Goal: Task Accomplishment & Management: Manage account settings

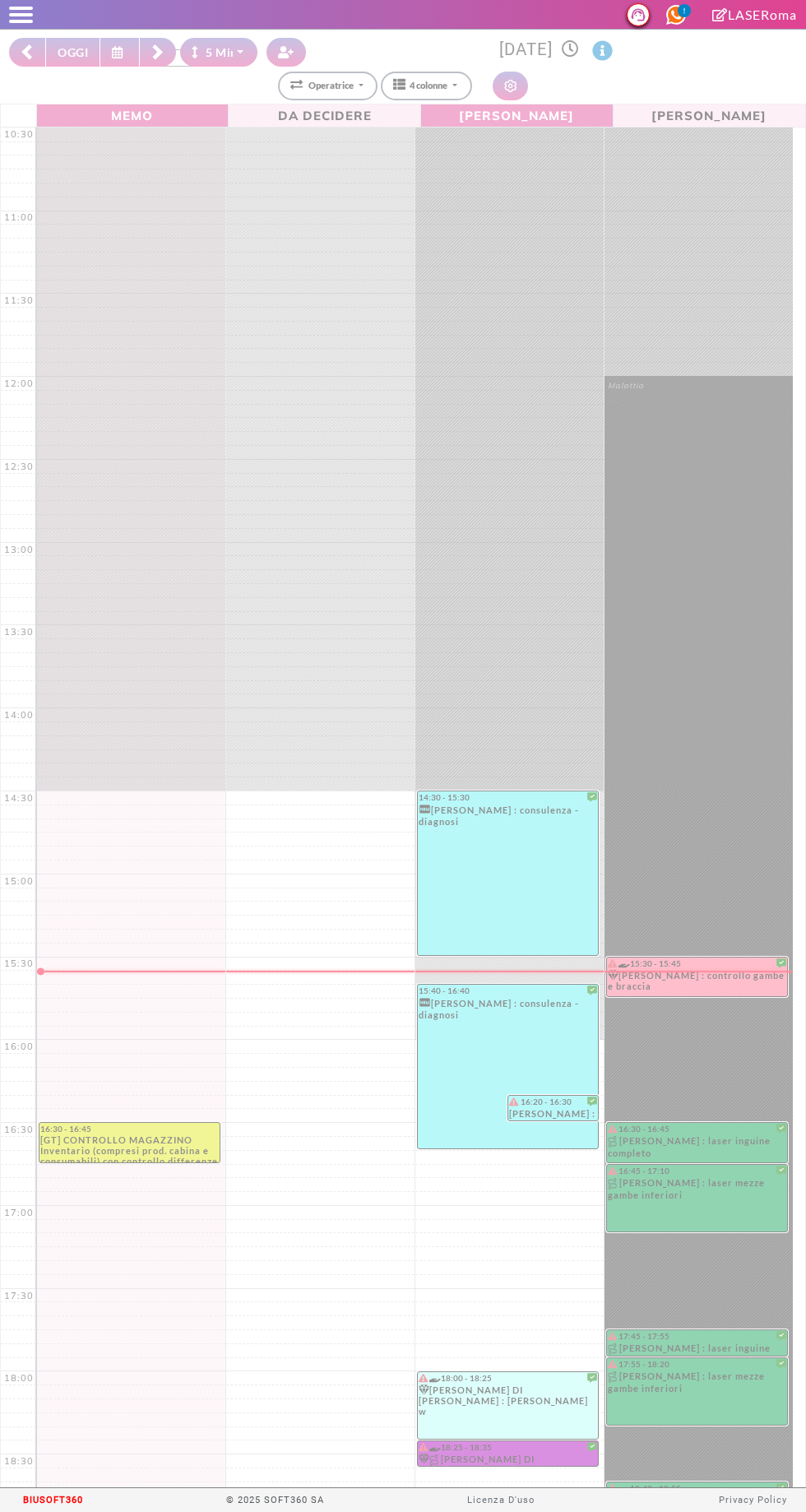
select select "*"
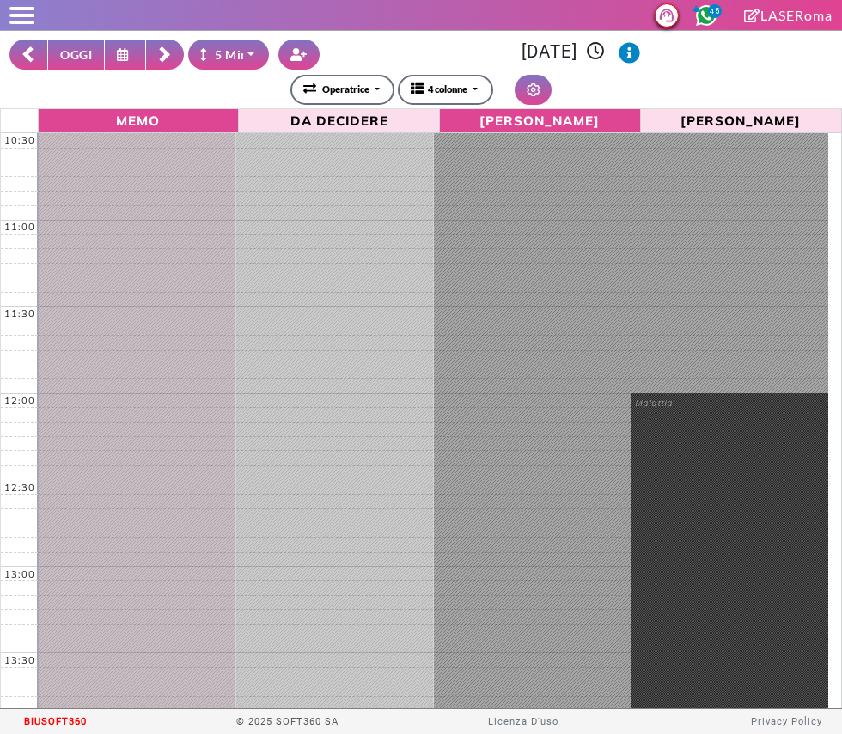
scroll to position [225, 0]
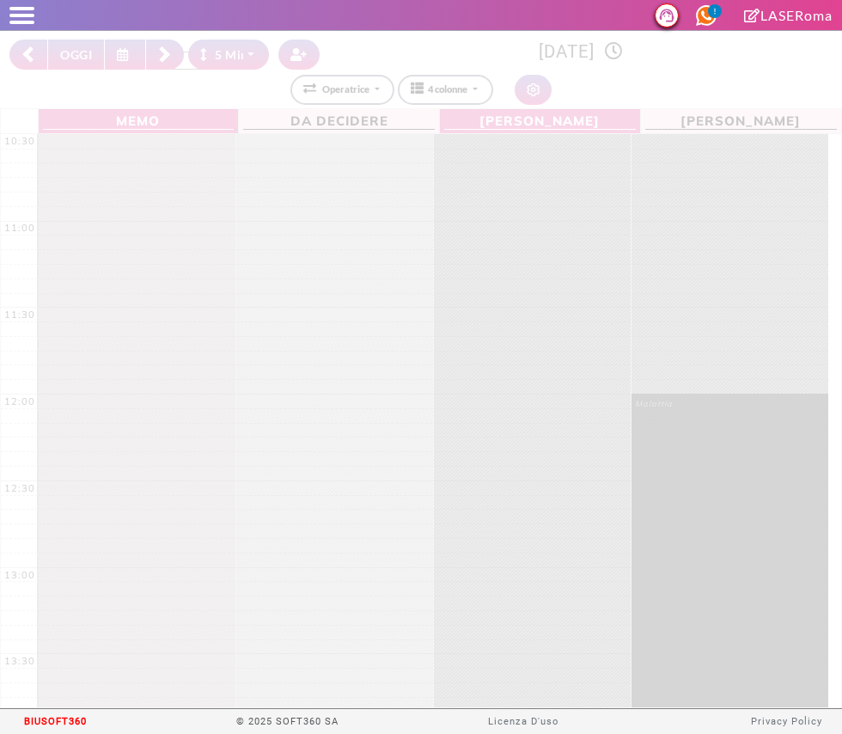
select select "*"
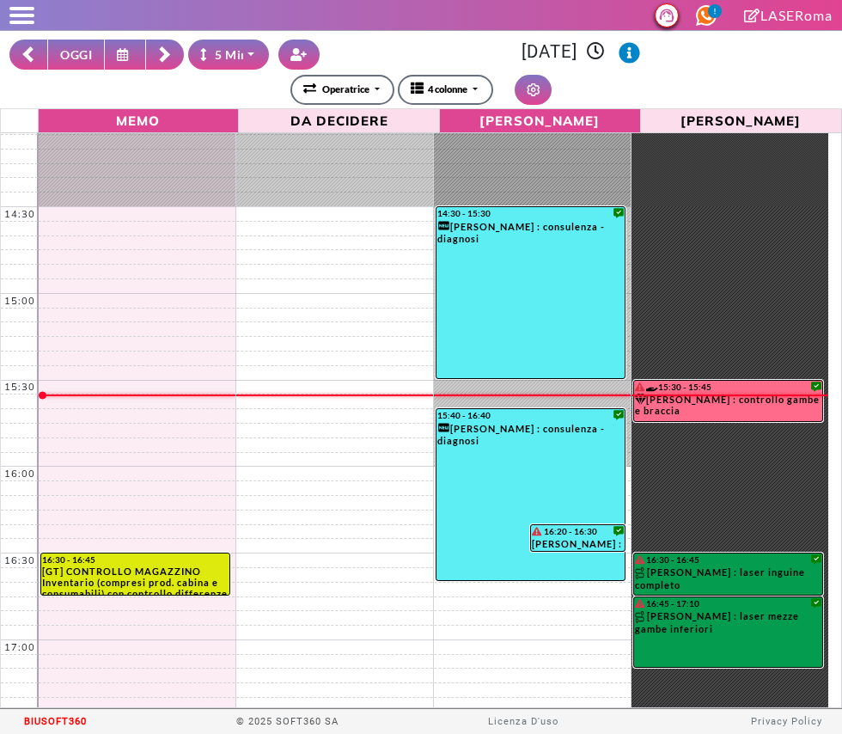
scroll to position [613, 0]
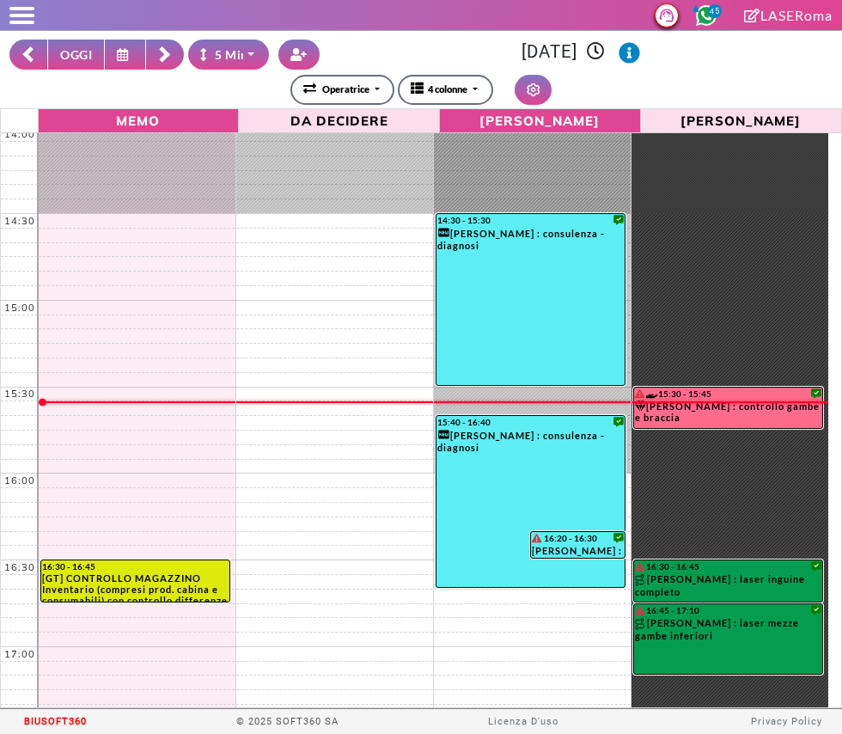
select select "*"
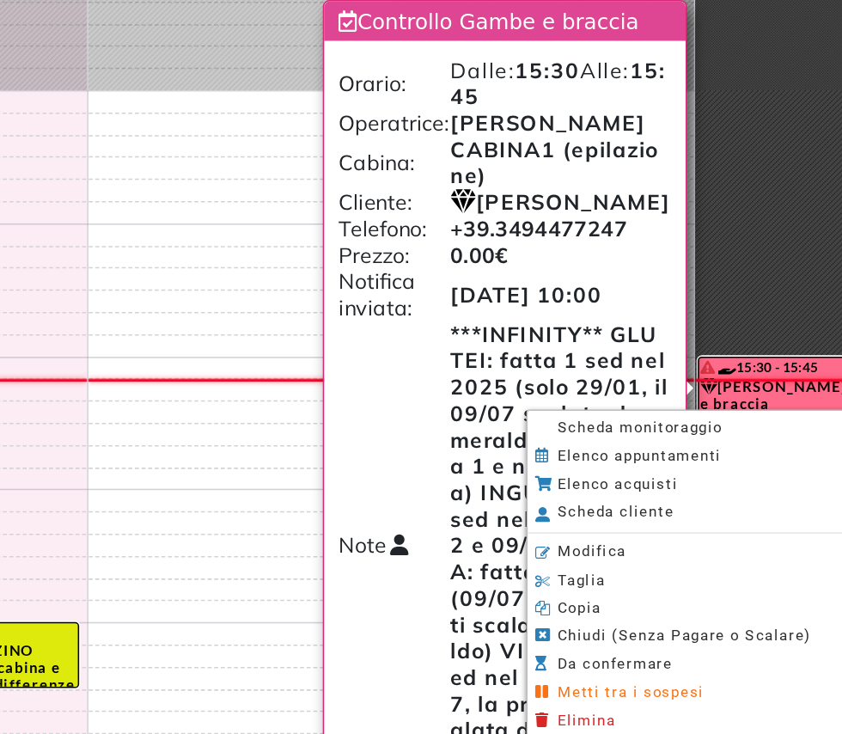
click at [639, 434] on span "Scheda monitoraggio" at bounding box center [595, 432] width 107 height 11
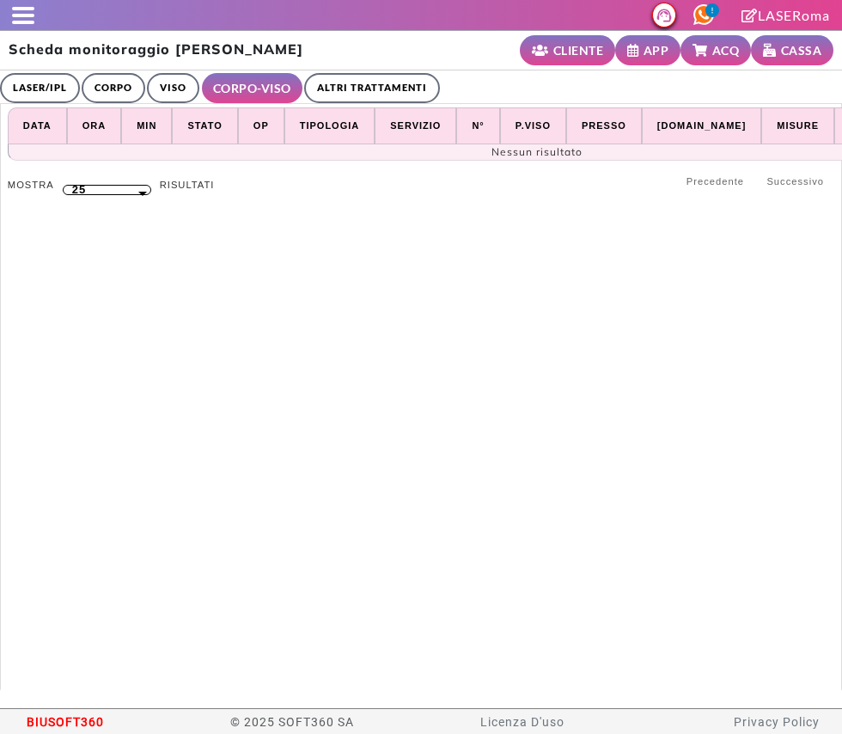
select select "**"
click at [27, 112] on th "Data" at bounding box center [37, 125] width 59 height 37
click at [49, 86] on link "LASER/IPL" at bounding box center [40, 88] width 80 height 30
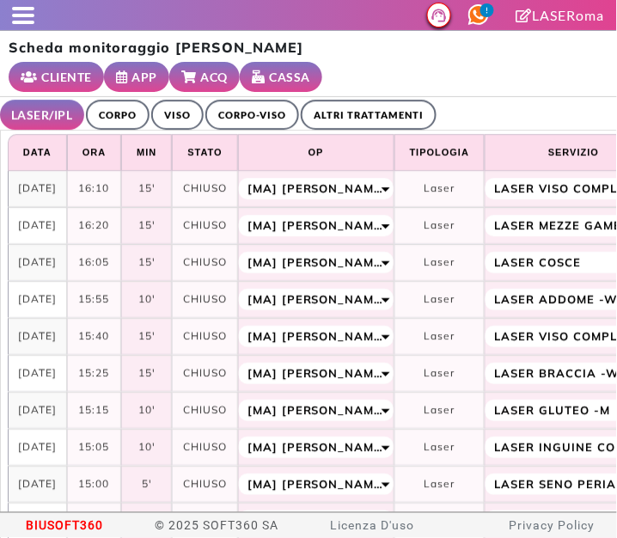
click at [571, 16] on link "LASERoma" at bounding box center [561, 15] width 89 height 16
click at [9, 14] on div at bounding box center [17, 15] width 34 height 17
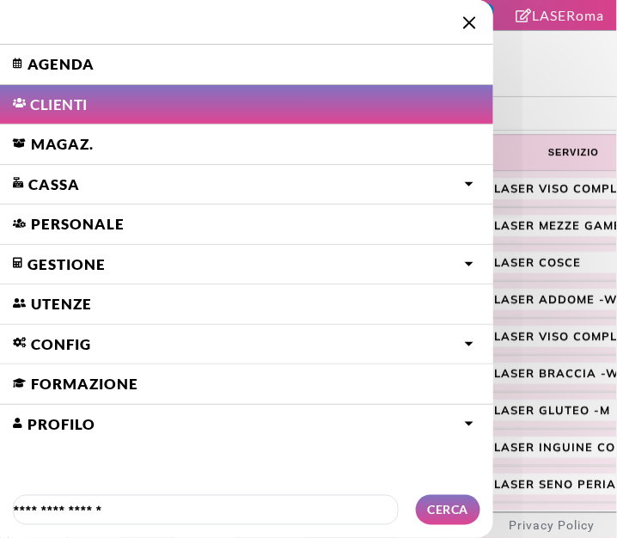
click at [66, 61] on link "Agenda" at bounding box center [246, 65] width 493 height 40
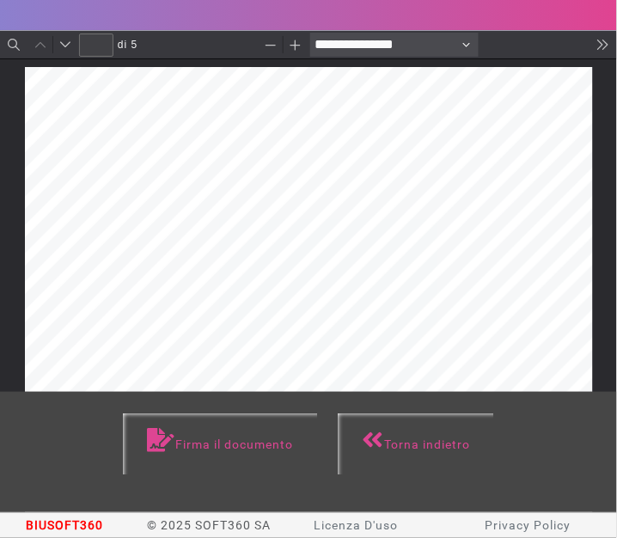
click at [175, 433] on link "Firma il documento" at bounding box center [220, 444] width 194 height 62
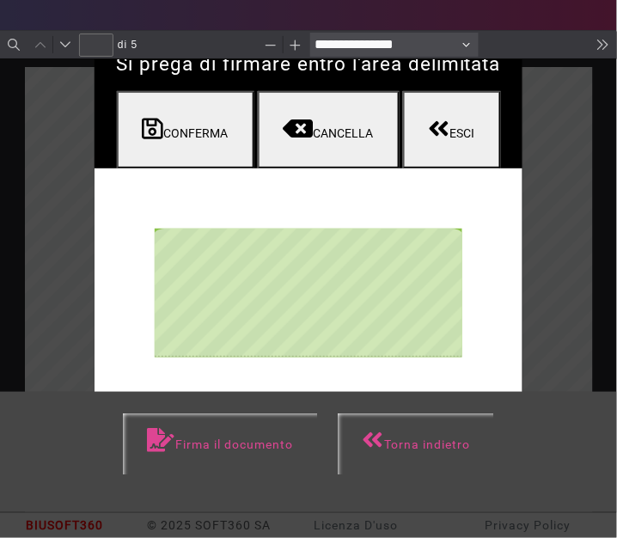
click at [340, 115] on button "CANCELLA" at bounding box center [329, 129] width 142 height 77
click at [165, 132] on button "CONFERMA" at bounding box center [186, 129] width 138 height 77
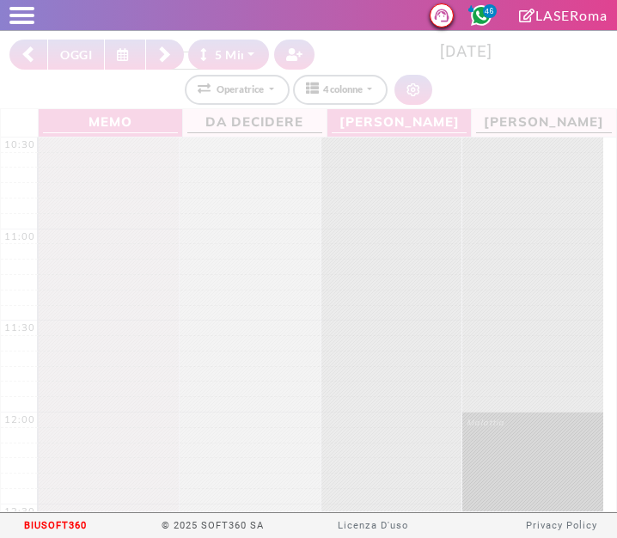
select select "*"
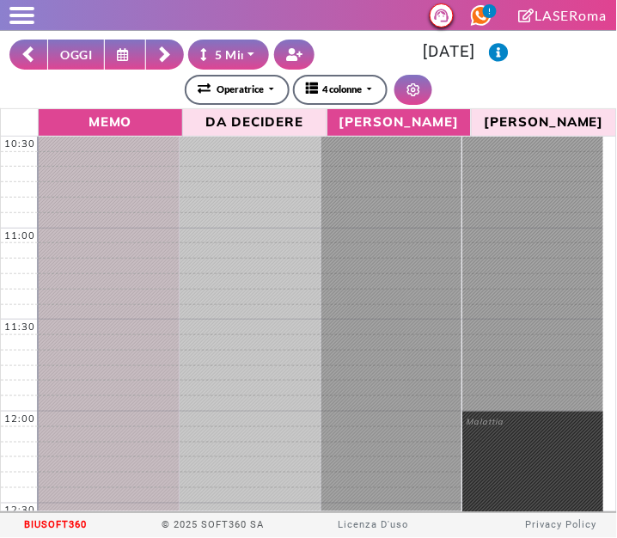
click at [15, 8] on span at bounding box center [21, 8] width 25 height 3
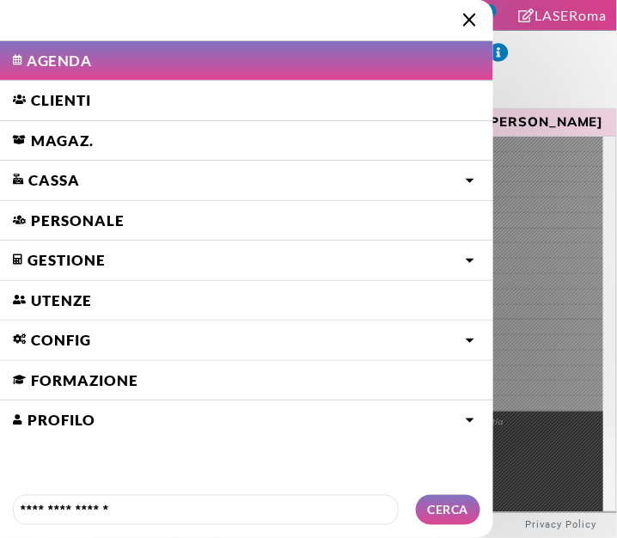
click at [464, 14] on img at bounding box center [469, 19] width 13 height 13
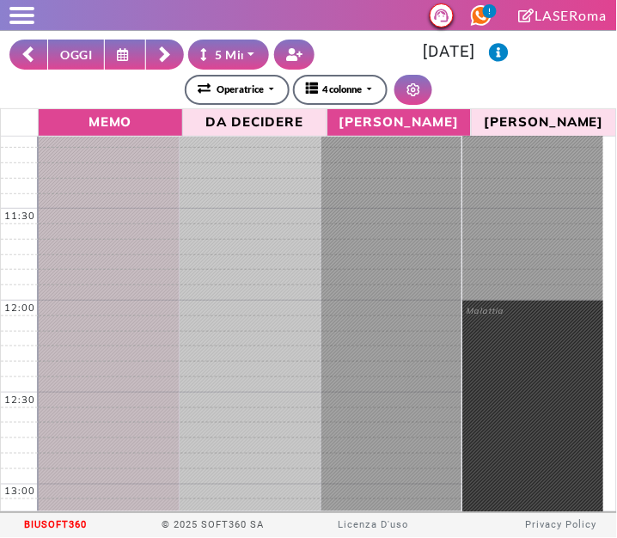
scroll to position [109, 0]
click at [72, 52] on button "OGGI" at bounding box center [76, 55] width 58 height 30
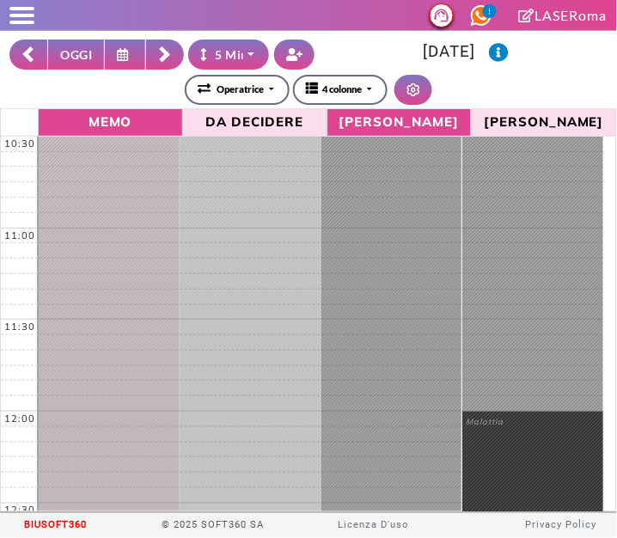
click at [21, 15] on span at bounding box center [21, 15] width 25 height 3
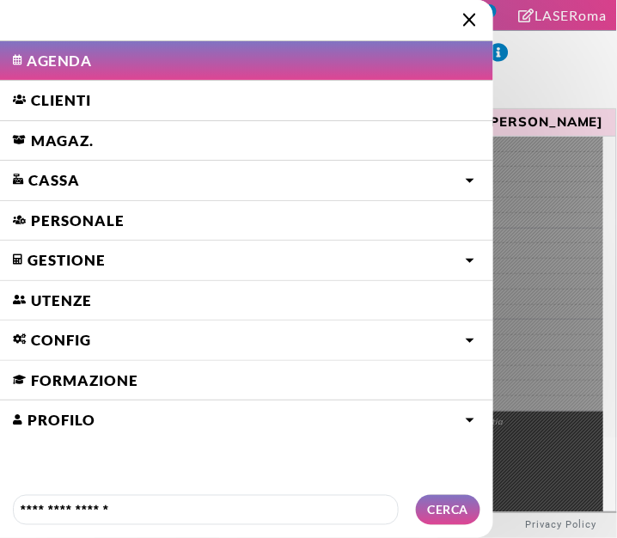
click at [44, 105] on link "Clienti" at bounding box center [246, 101] width 493 height 40
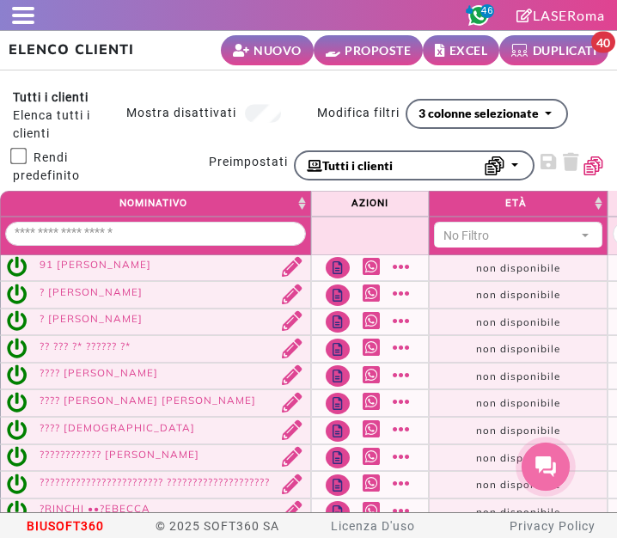
select select
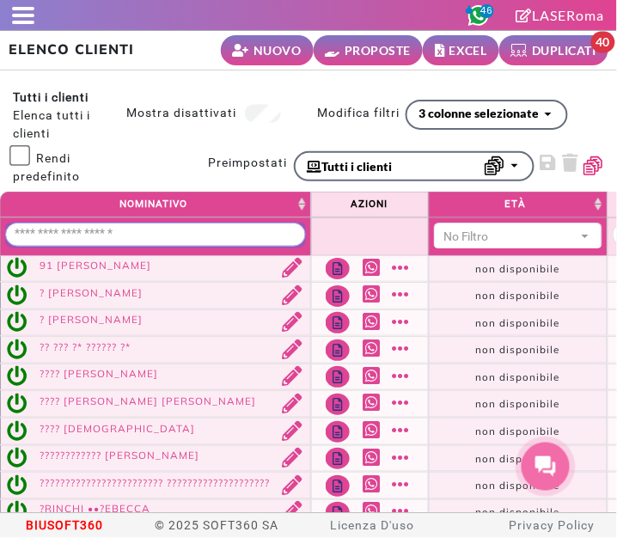
click at [95, 235] on input "Nominativo" at bounding box center [155, 235] width 301 height 24
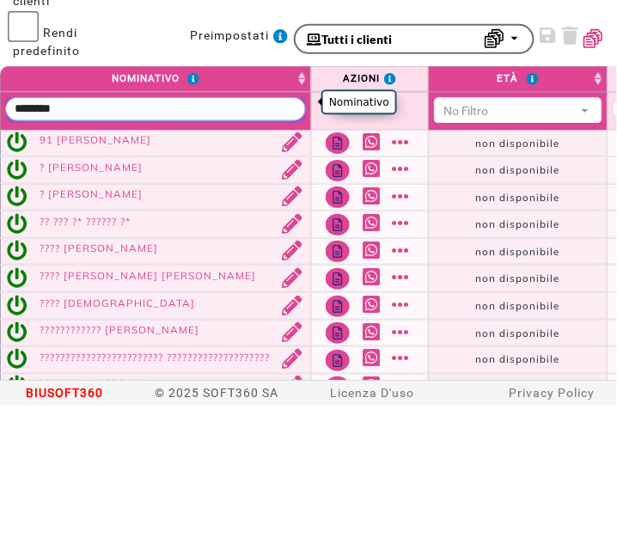
type input "********"
select select "**"
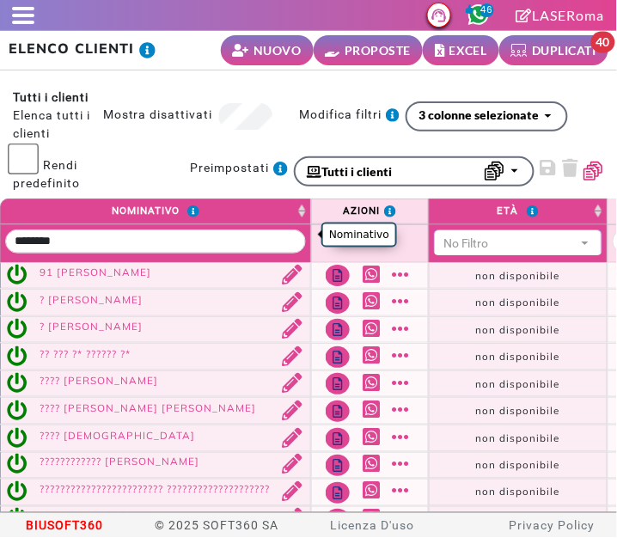
scroll to position [0, 8]
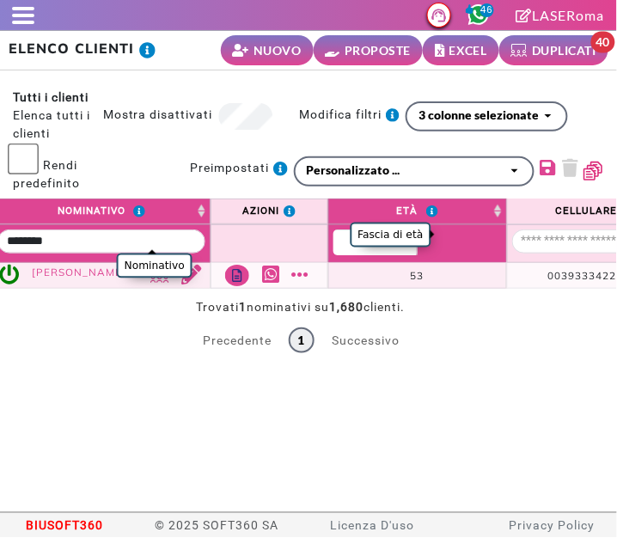
click at [311, 265] on link "Mostra altro" at bounding box center [302, 275] width 21 height 20
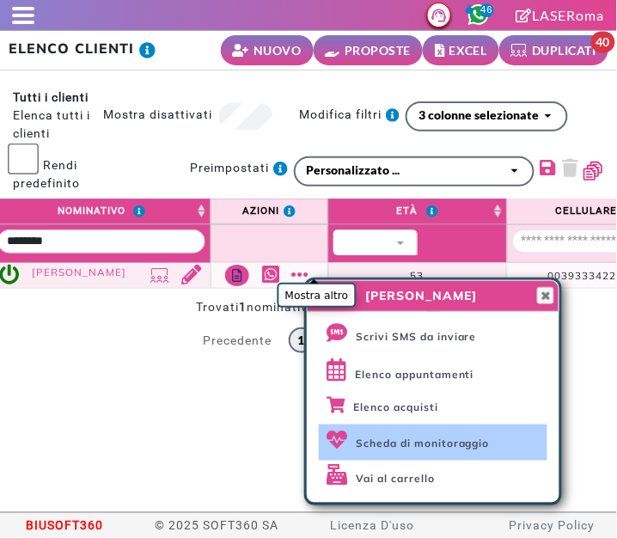
click at [448, 444] on span "Scheda di monitoraggio" at bounding box center [423, 443] width 134 height 13
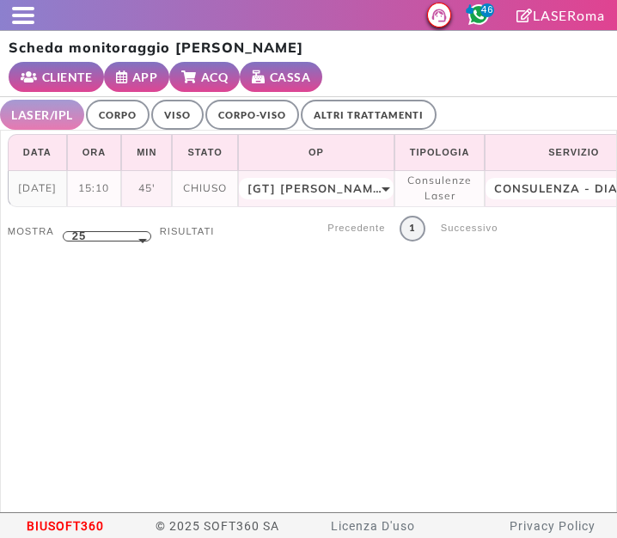
select select "**"
click at [365, 100] on link "ALTRI TRATTAMENTI" at bounding box center [369, 115] width 136 height 30
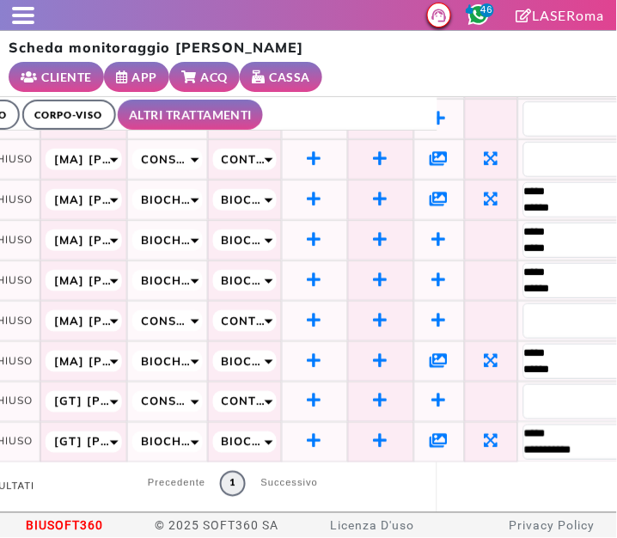
scroll to position [205, 28]
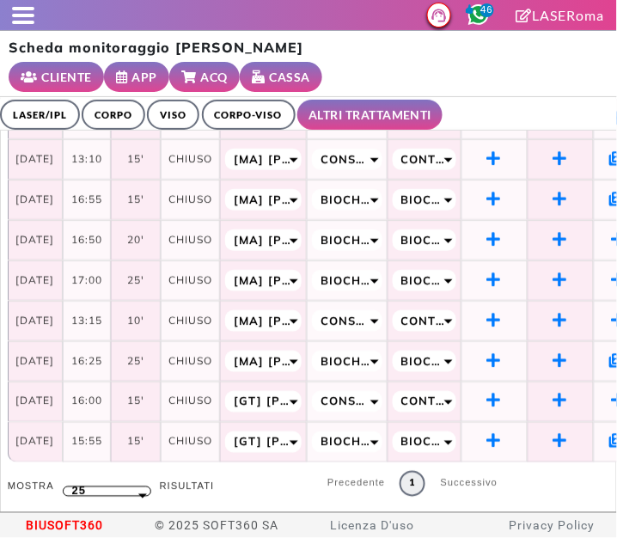
click at [42, 100] on link "LASER/IPL" at bounding box center [40, 115] width 80 height 30
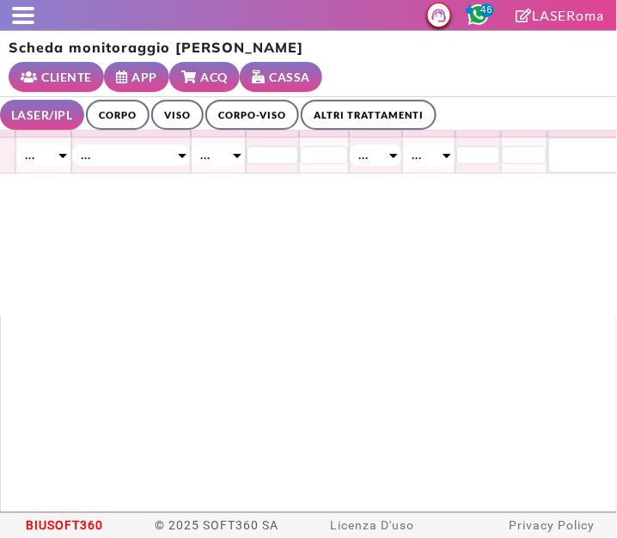
scroll to position [0, 860]
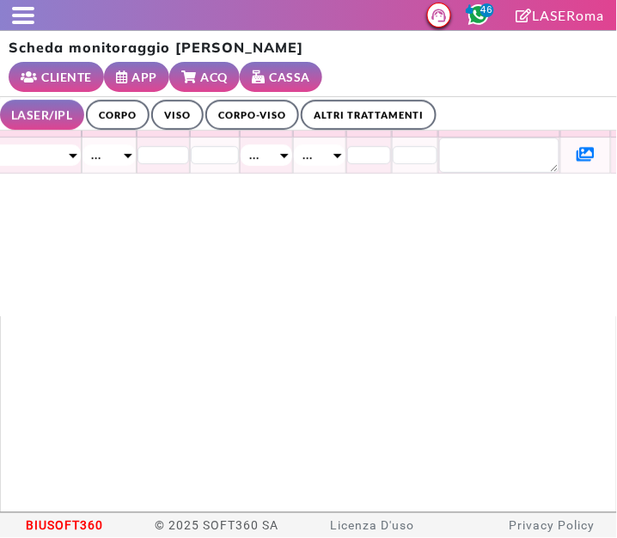
click at [577, 146] on icon at bounding box center [586, 153] width 18 height 15
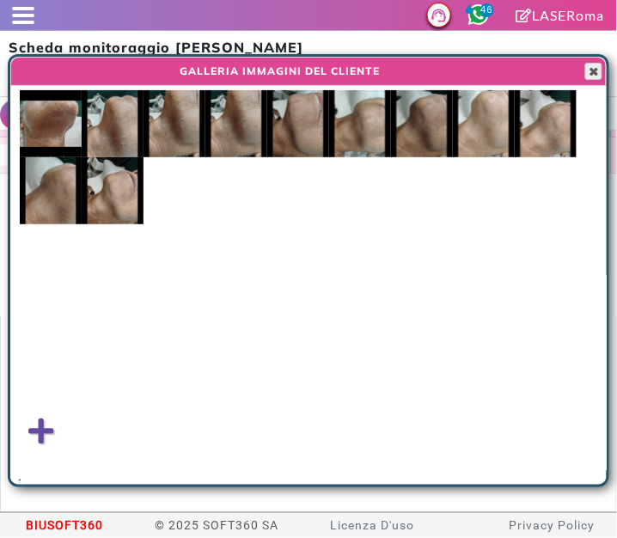
click at [594, 65] on span "button" at bounding box center [594, 71] width 14 height 14
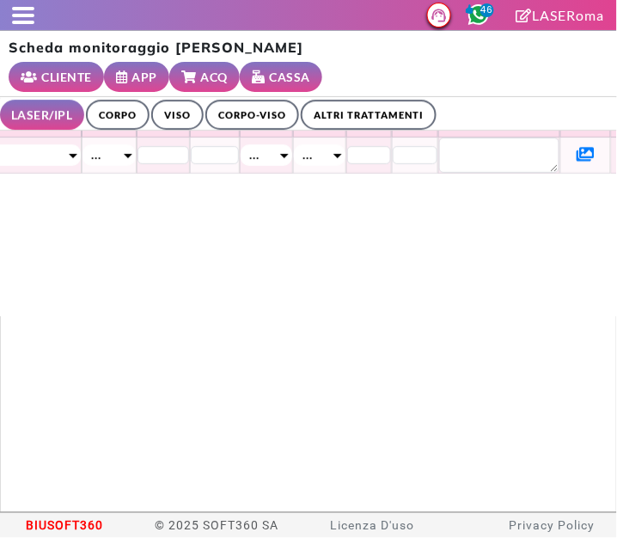
click at [577, 146] on icon at bounding box center [586, 153] width 18 height 15
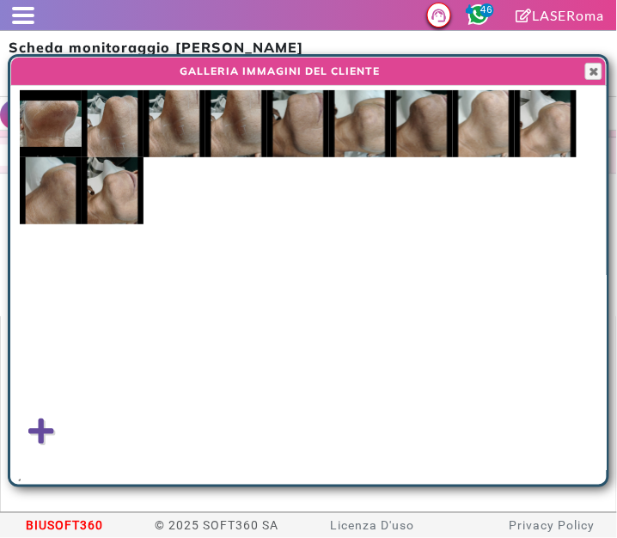
click at [55, 125] on img at bounding box center [51, 123] width 62 height 67
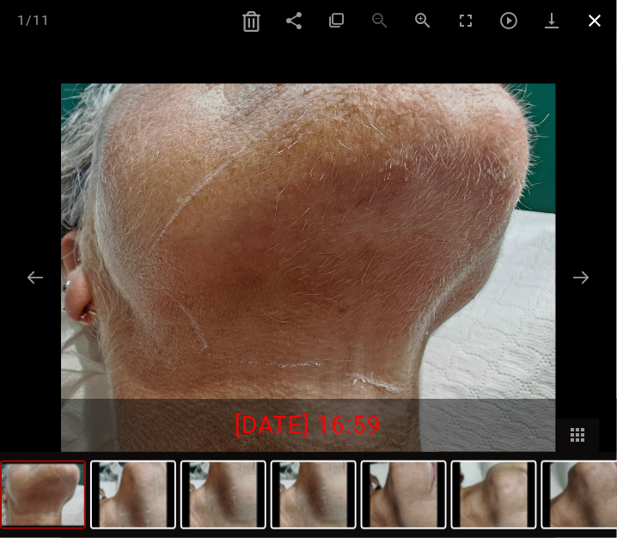
click at [588, 18] on span at bounding box center [595, 20] width 43 height 40
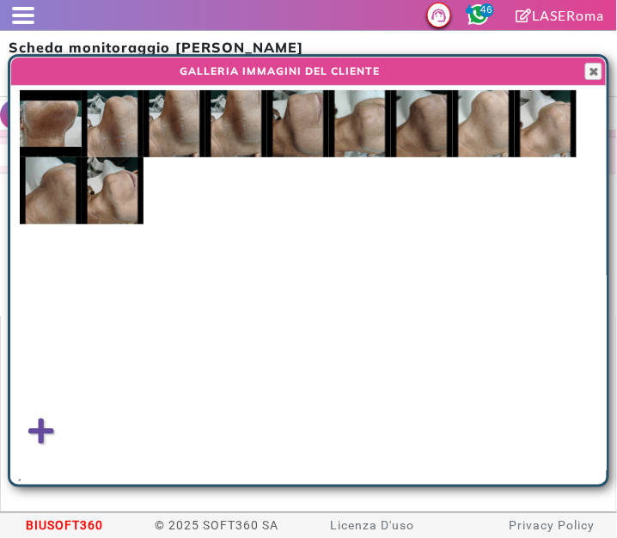
click at [584, 57] on div at bounding box center [308, 58] width 597 height 2
click at [591, 76] on span "button" at bounding box center [594, 71] width 14 height 14
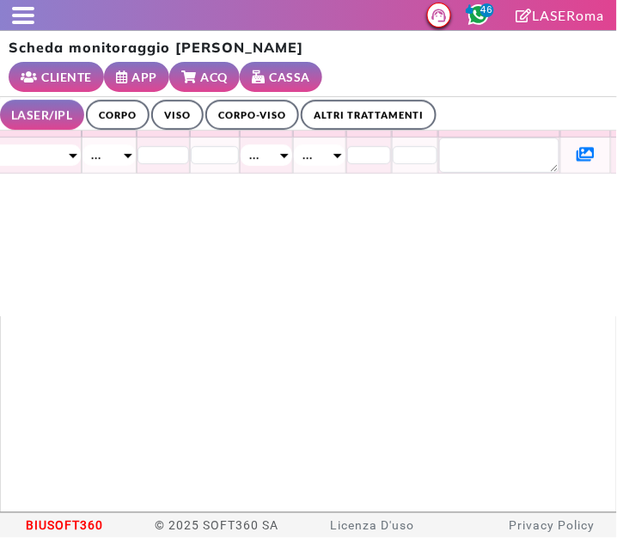
click at [365, 100] on link "ALTRI TRATTAMENTI" at bounding box center [369, 115] width 136 height 30
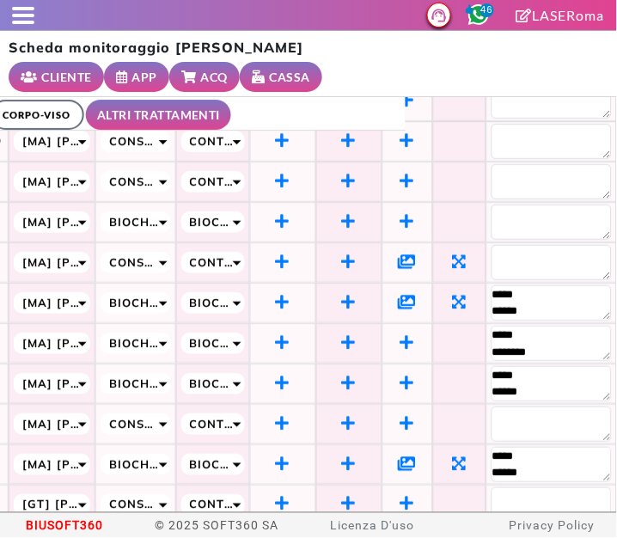
scroll to position [205, 232]
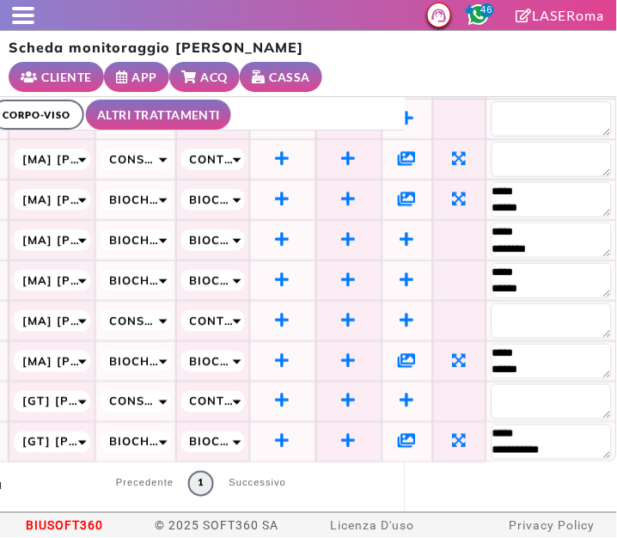
click at [399, 433] on icon at bounding box center [408, 440] width 18 height 15
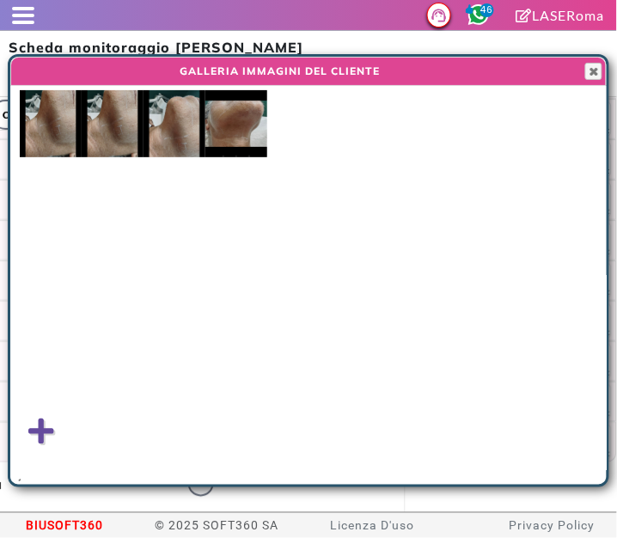
click at [234, 130] on img at bounding box center [236, 123] width 62 height 67
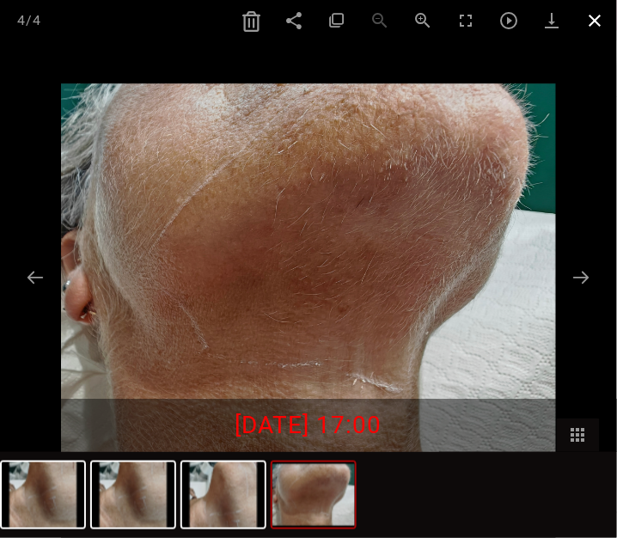
click at [603, 12] on span at bounding box center [595, 20] width 43 height 40
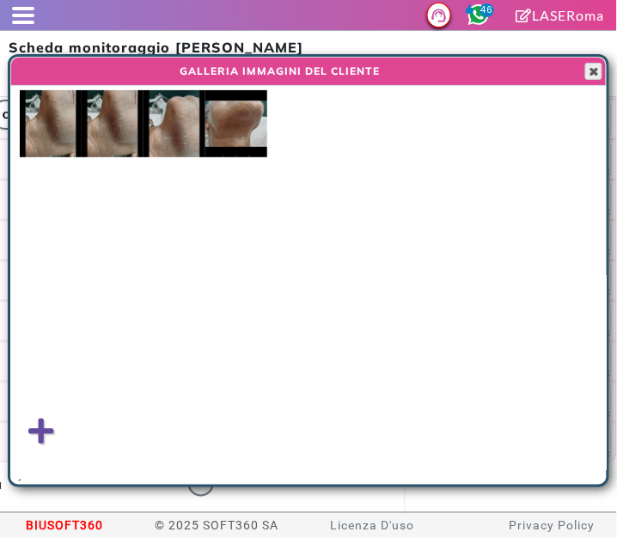
click at [590, 67] on span "button" at bounding box center [594, 71] width 14 height 14
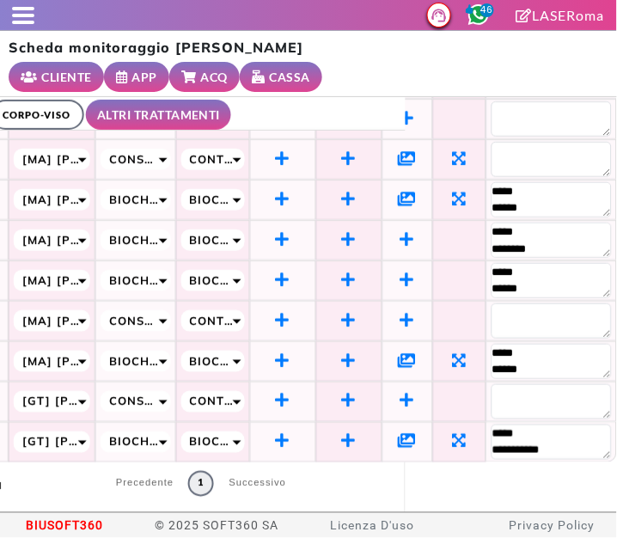
click at [399, 352] on icon at bounding box center [408, 359] width 18 height 15
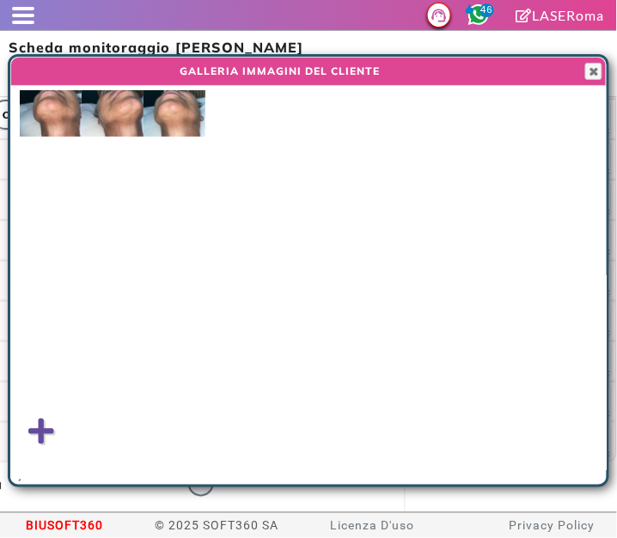
click at [175, 123] on img at bounding box center [175, 113] width 62 height 46
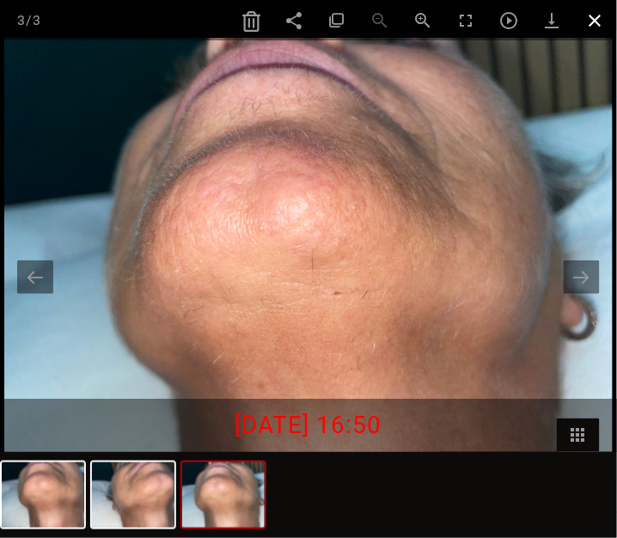
click at [590, 21] on span at bounding box center [595, 20] width 43 height 40
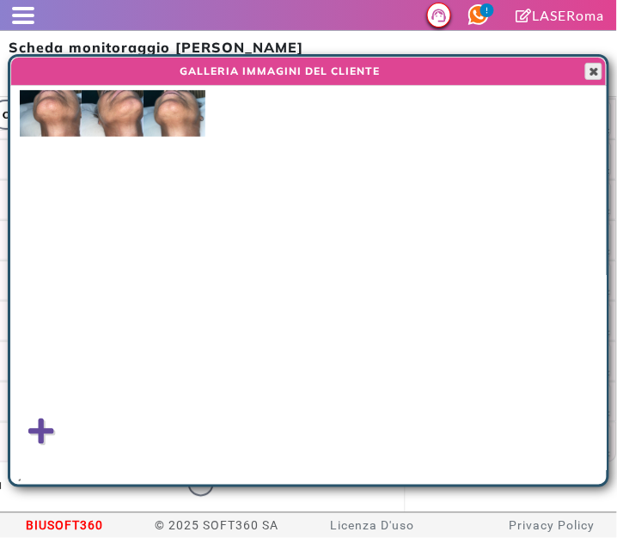
click at [596, 69] on span "button" at bounding box center [594, 71] width 14 height 14
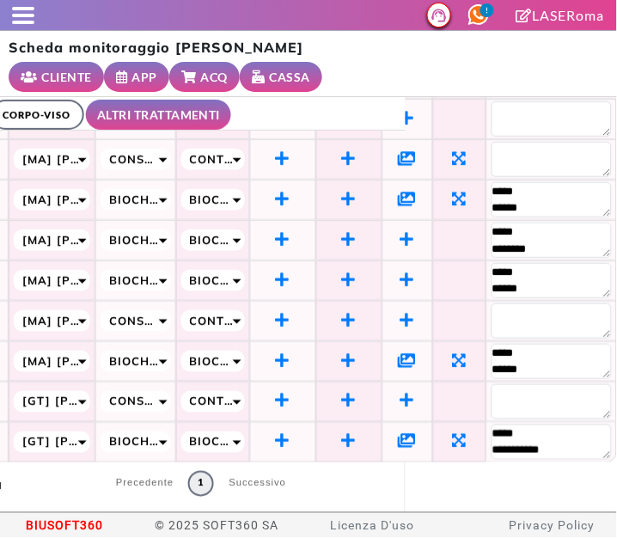
click at [399, 433] on icon at bounding box center [408, 440] width 18 height 15
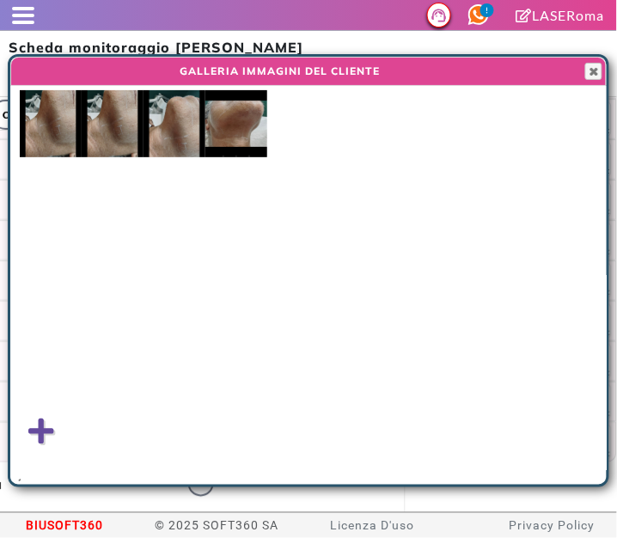
click at [173, 126] on img at bounding box center [175, 123] width 62 height 67
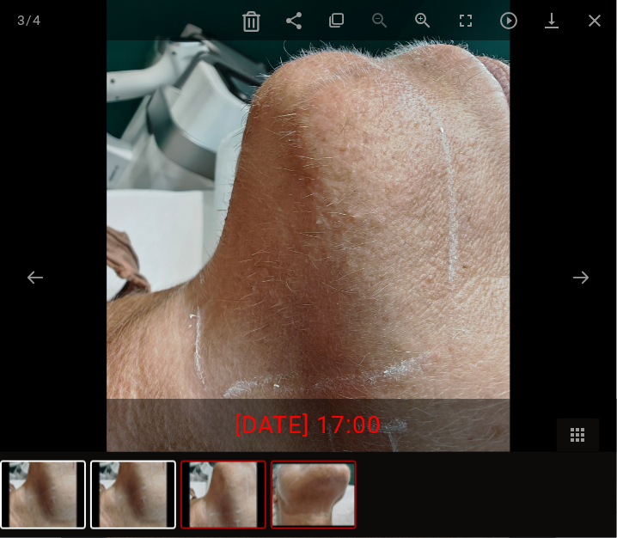
click at [314, 485] on img at bounding box center [314, 494] width 83 height 65
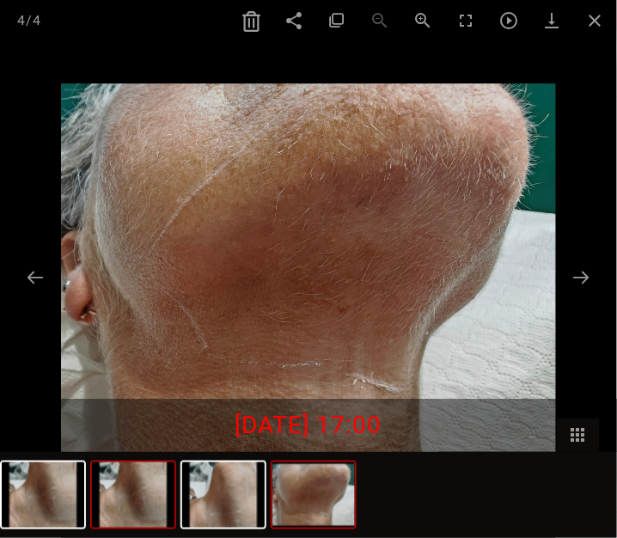
click at [135, 491] on img at bounding box center [133, 494] width 83 height 65
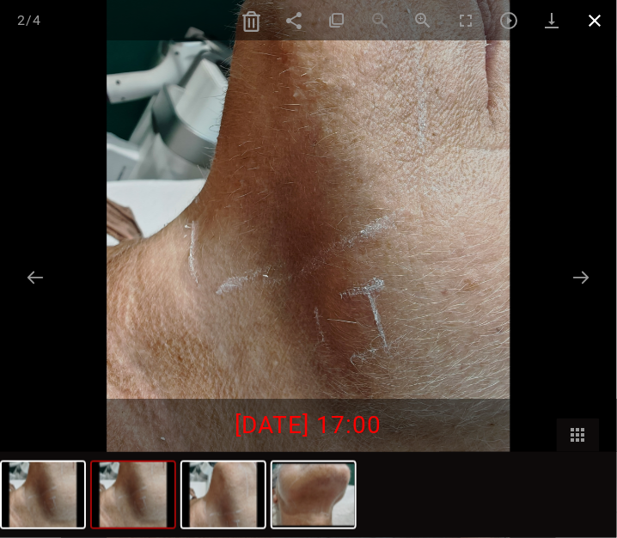
click at [592, 21] on span at bounding box center [595, 20] width 43 height 40
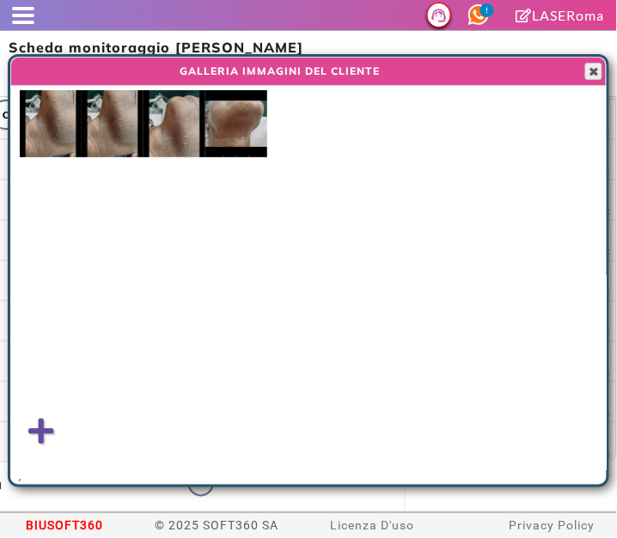
click at [600, 72] on span "button" at bounding box center [594, 71] width 14 height 14
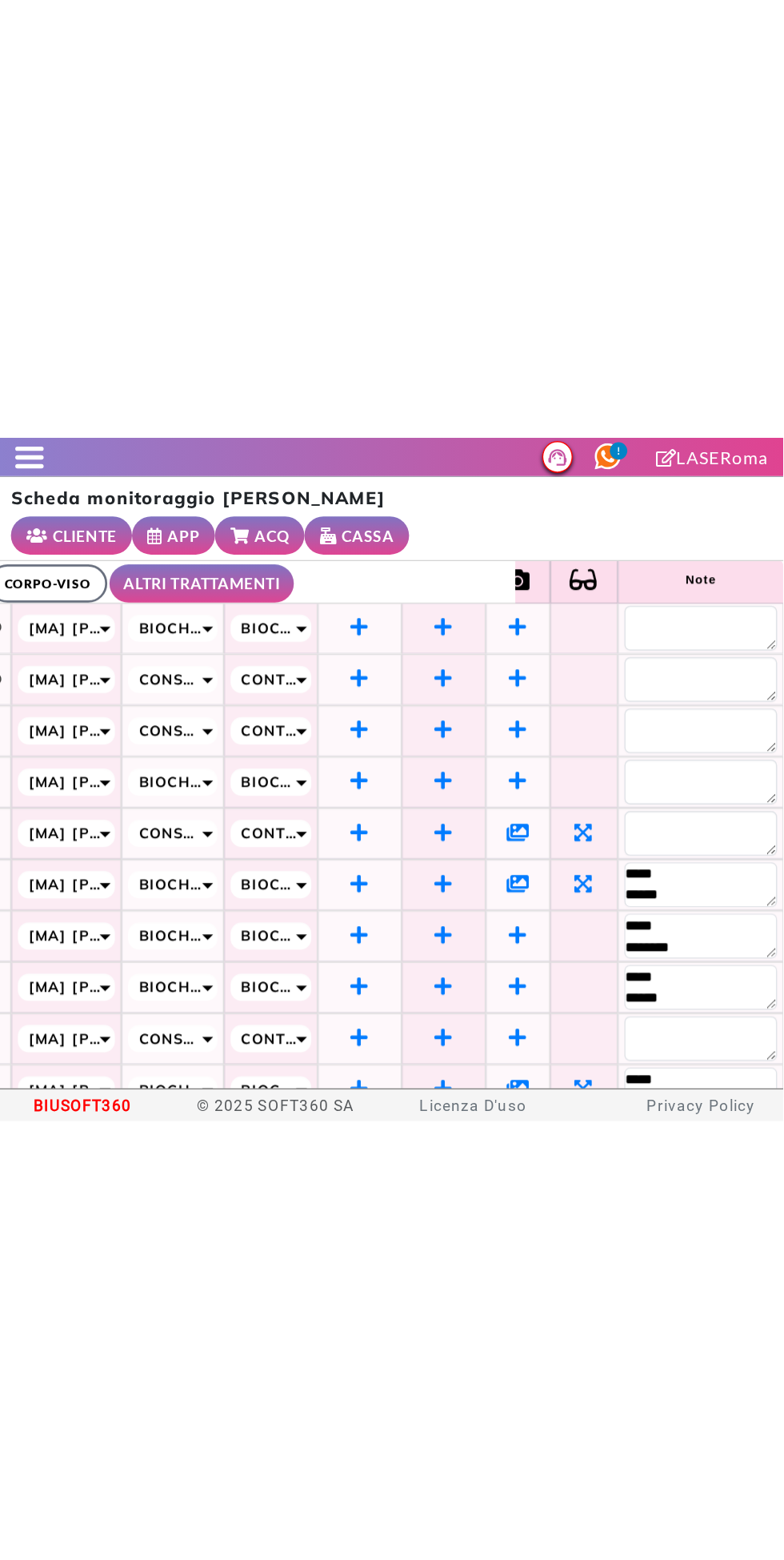
scroll to position [20, 216]
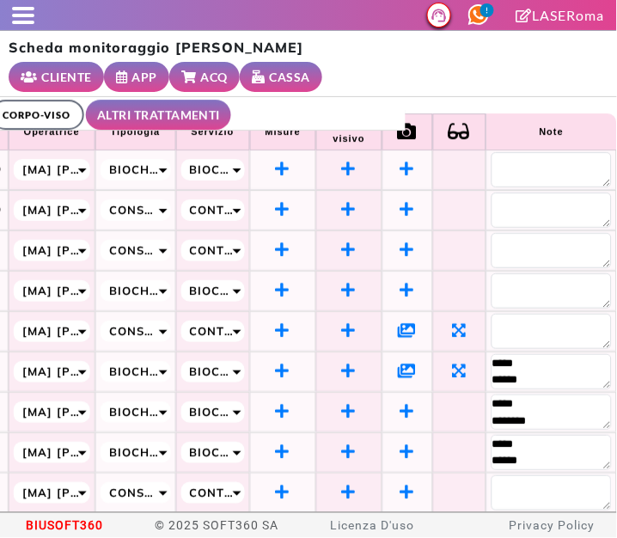
click at [399, 322] on icon at bounding box center [408, 329] width 18 height 15
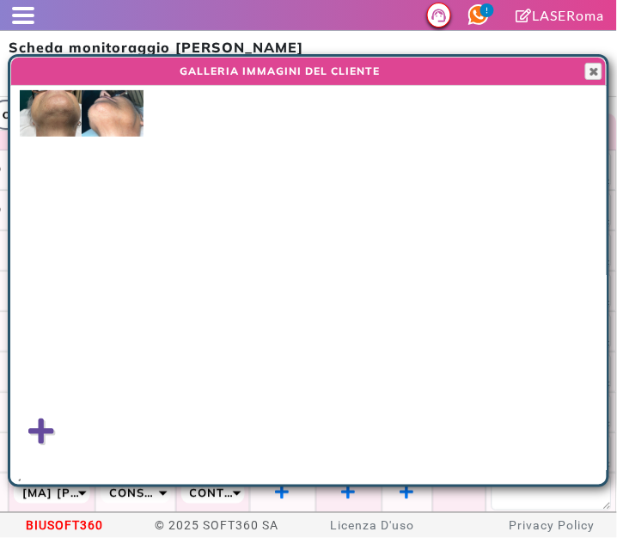
click at [109, 109] on img at bounding box center [113, 113] width 62 height 46
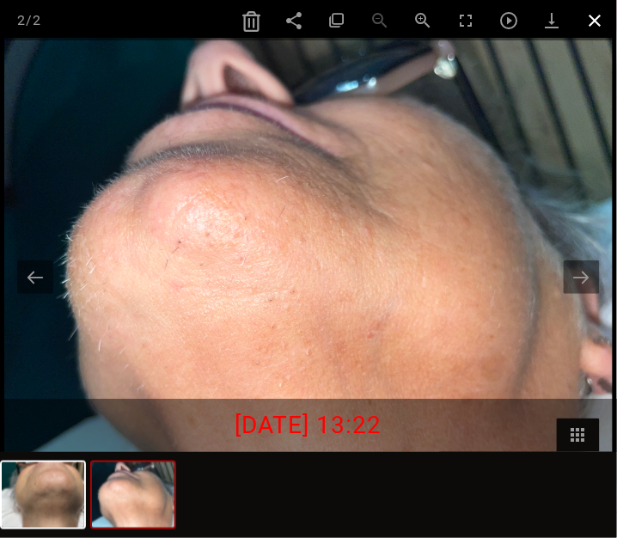
click at [592, 19] on span at bounding box center [595, 20] width 43 height 40
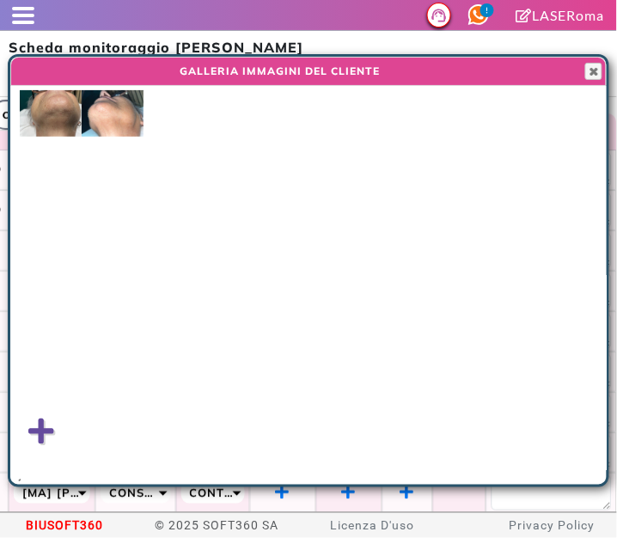
scroll to position [21, 8]
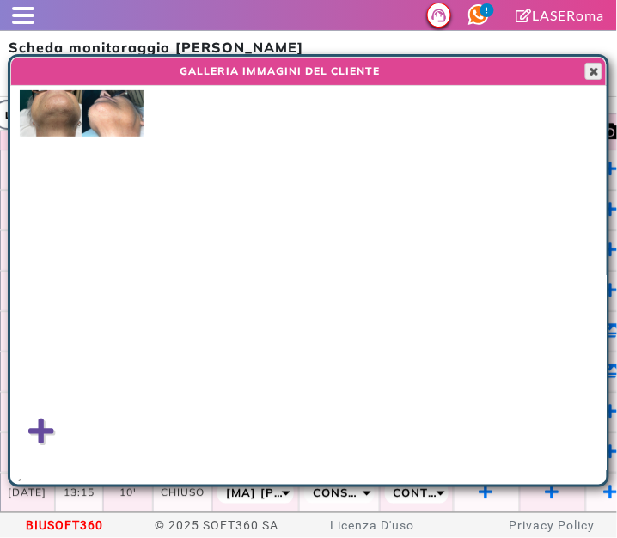
click at [592, 71] on span "button" at bounding box center [594, 71] width 14 height 14
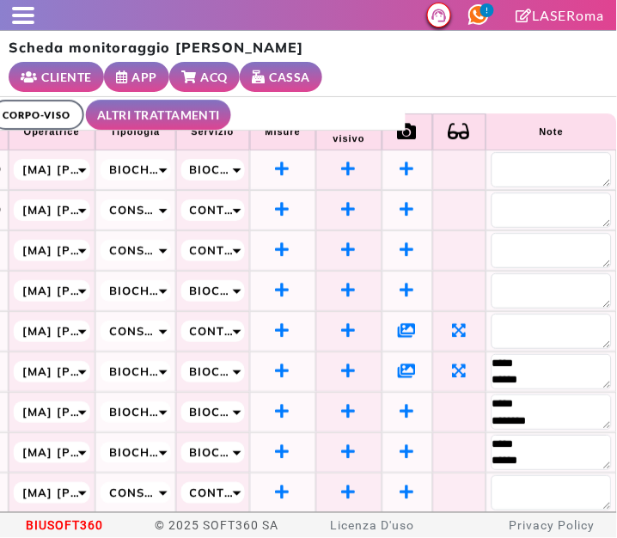
click at [25, 16] on span at bounding box center [23, 15] width 22 height 3
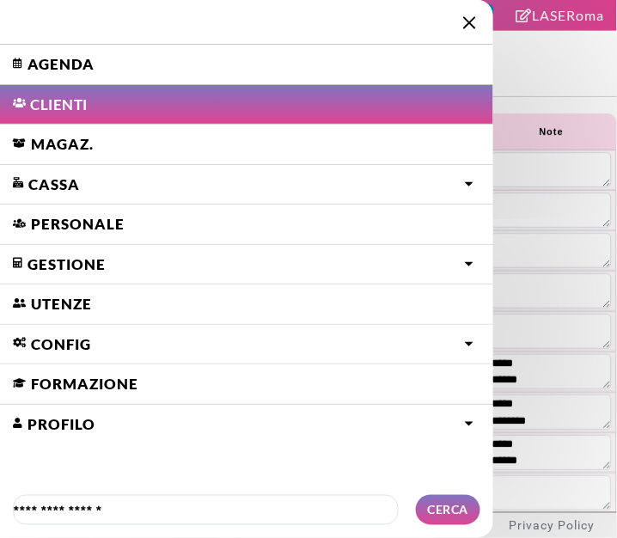
click at [43, 67] on link "Agenda" at bounding box center [246, 65] width 493 height 40
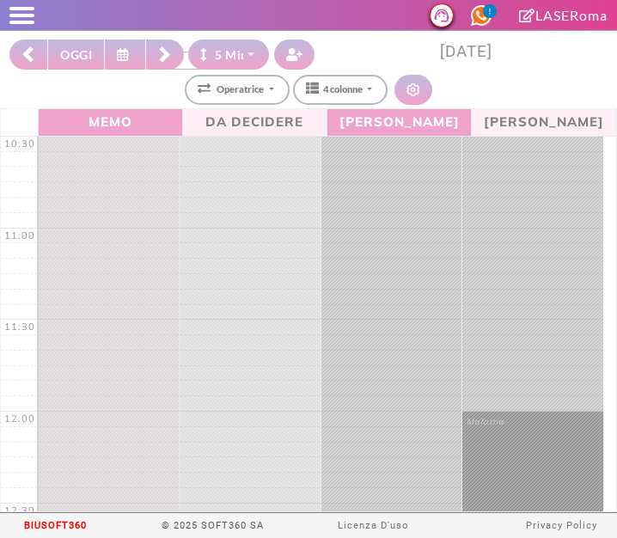
select select "*"
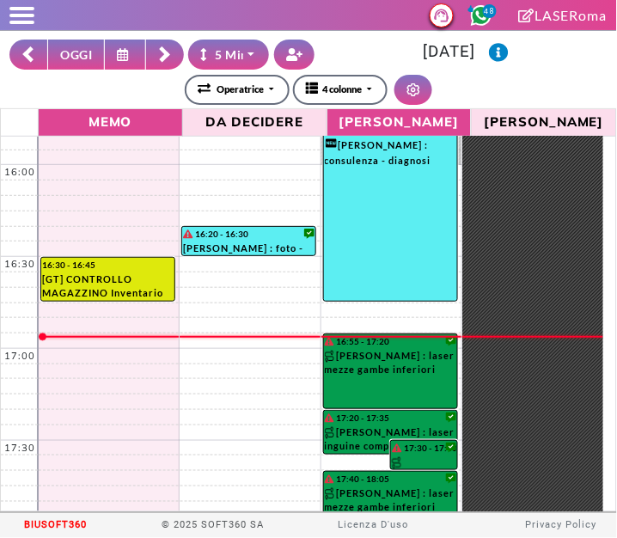
scroll to position [1041, 0]
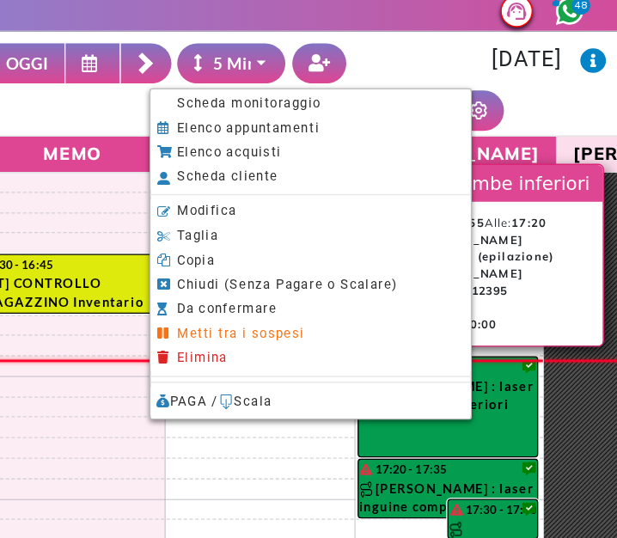
click at [192, 84] on span "Scheda monitoraggio" at bounding box center [241, 84] width 107 height 11
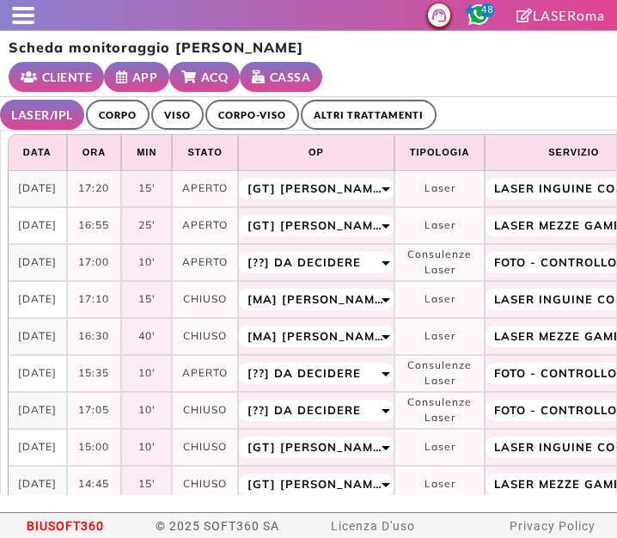
select select "**"
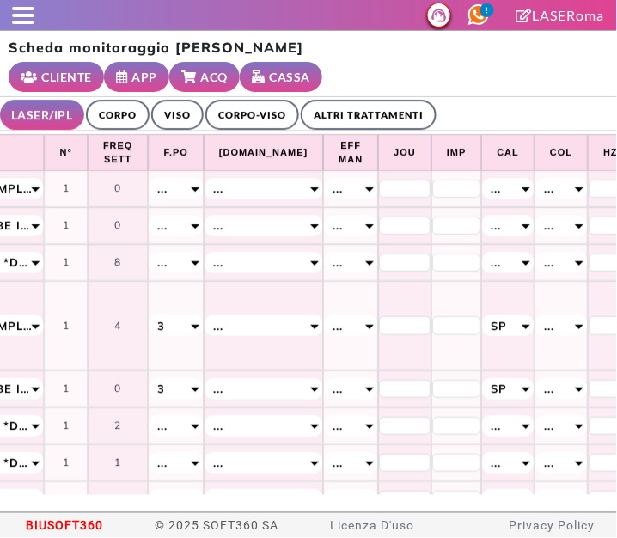
scroll to position [0, 622]
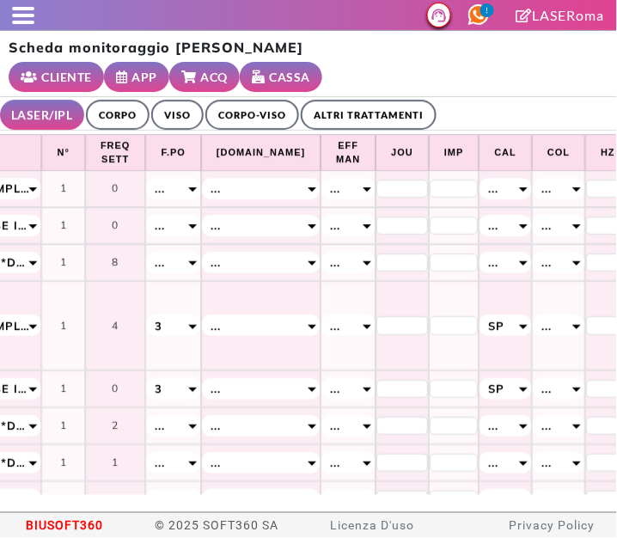
click at [178, 190] on div "..." at bounding box center [172, 188] width 53 height 21
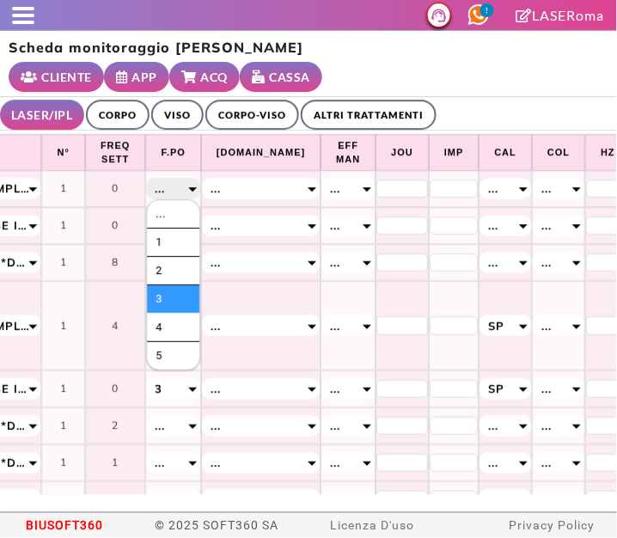
click at [159, 298] on li "3" at bounding box center [173, 299] width 52 height 28
select select "*"
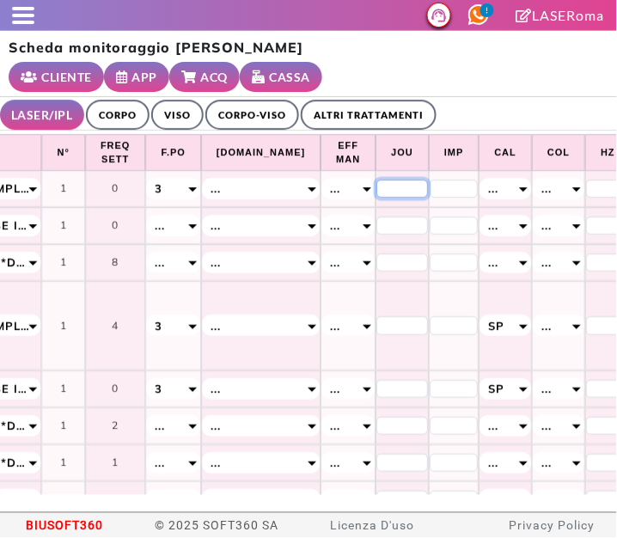
click at [377, 183] on input "*" at bounding box center [403, 189] width 52 height 19
type input "**"
click at [530, 84] on div "Scheda monitoraggio [PERSON_NAME] CLIENTE APP ACQ CASSA" at bounding box center [308, 64] width 617 height 66
click at [488, 188] on span "..." at bounding box center [493, 188] width 10 height 19
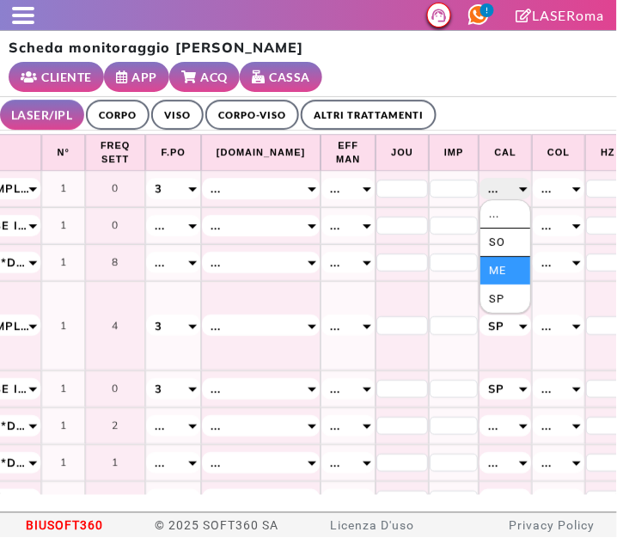
click at [481, 264] on li "Me" at bounding box center [506, 271] width 50 height 28
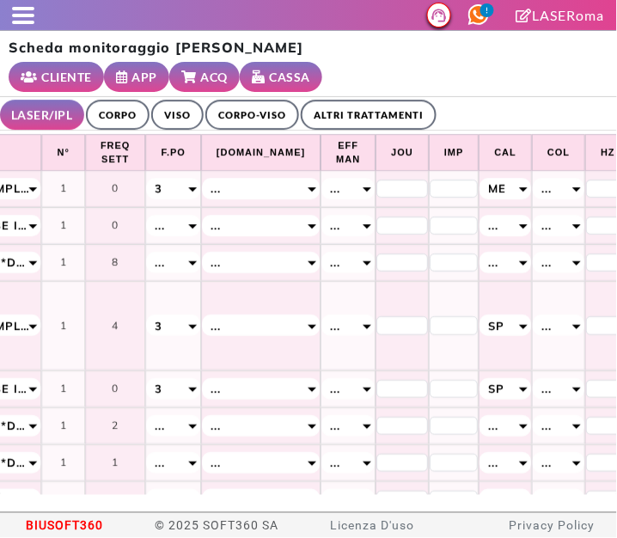
click at [480, 198] on div "Me" at bounding box center [506, 188] width 52 height 21
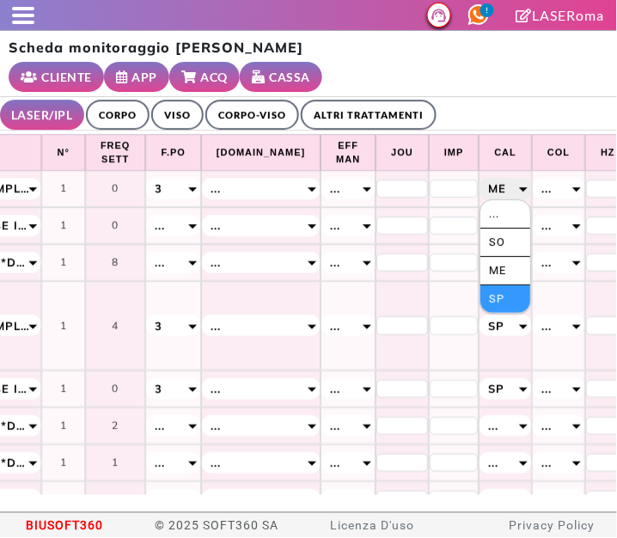
click at [481, 297] on li "Sp" at bounding box center [506, 299] width 50 height 28
select select "*"
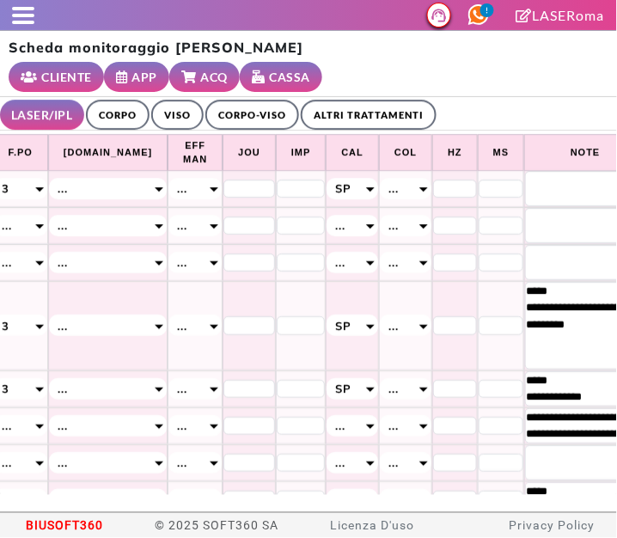
scroll to position [0, 785]
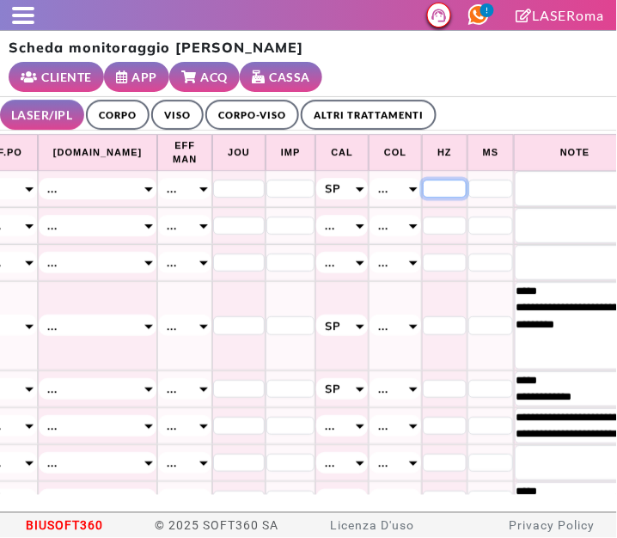
click at [423, 185] on input "*" at bounding box center [445, 189] width 44 height 19
type input "*"
click at [469, 191] on input "*" at bounding box center [492, 189] width 46 height 19
type input "**"
click at [521, 178] on textarea at bounding box center [575, 188] width 120 height 35
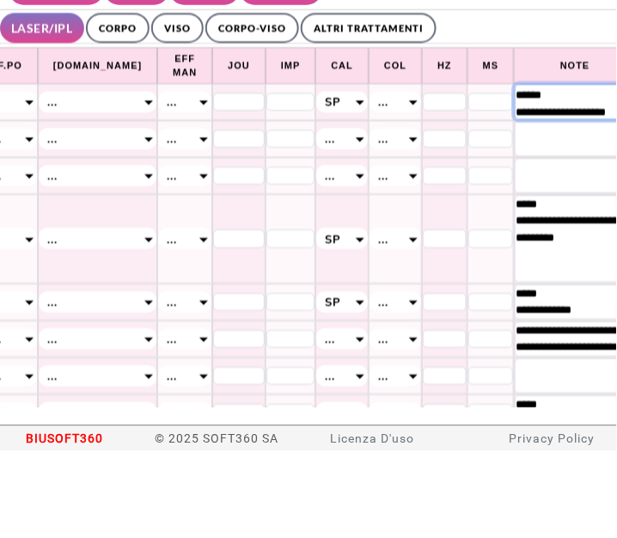
scroll to position [32, 0]
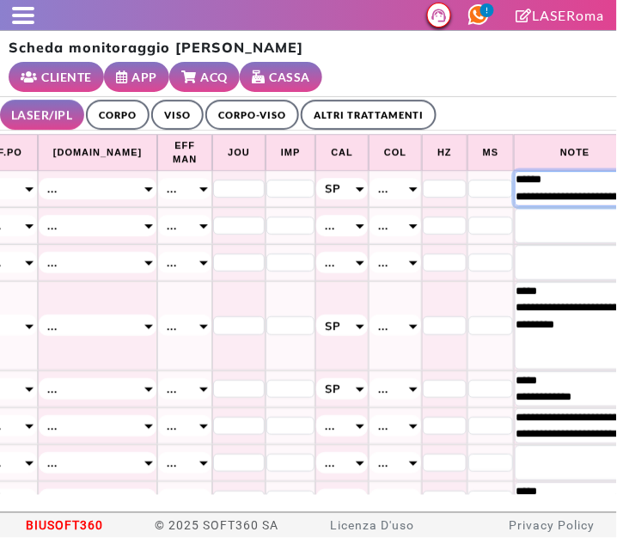
click at [533, 205] on textarea "**********" at bounding box center [575, 188] width 120 height 35
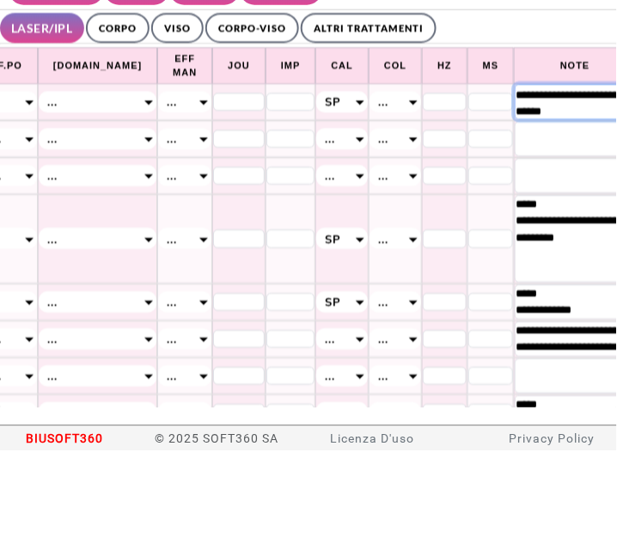
type textarea "**********"
click at [511, 120] on ul "LASER/IPL ULTRASUONI CORPO VISO CORPO-VISO ALTRI TRATTAMENTI" at bounding box center [308, 114] width 617 height 34
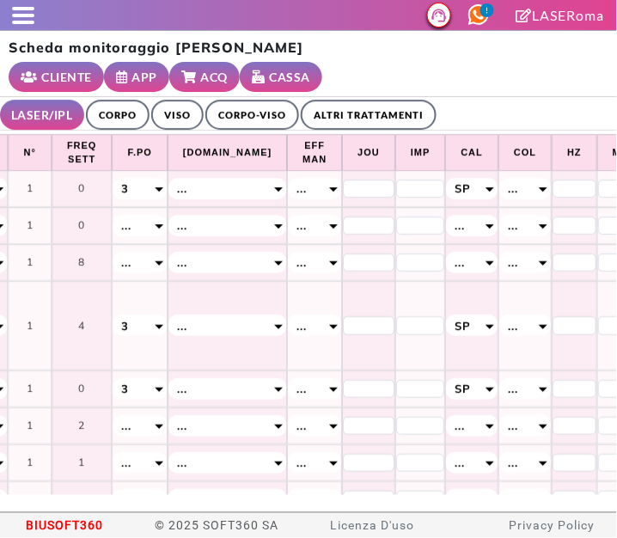
scroll to position [0, 669]
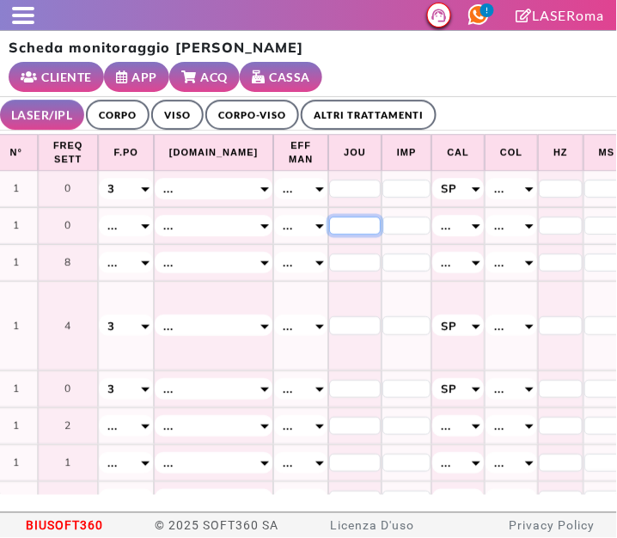
click at [329, 223] on input "*" at bounding box center [355, 226] width 52 height 19
type input "**"
click at [539, 221] on input "*" at bounding box center [561, 226] width 44 height 19
type input "*"
click at [585, 217] on input "*" at bounding box center [608, 226] width 46 height 19
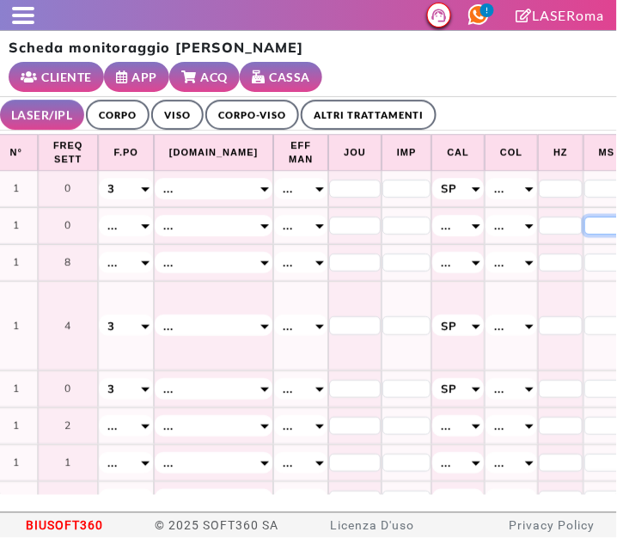
type input "**"
click at [432, 218] on div "..." at bounding box center [458, 225] width 52 height 21
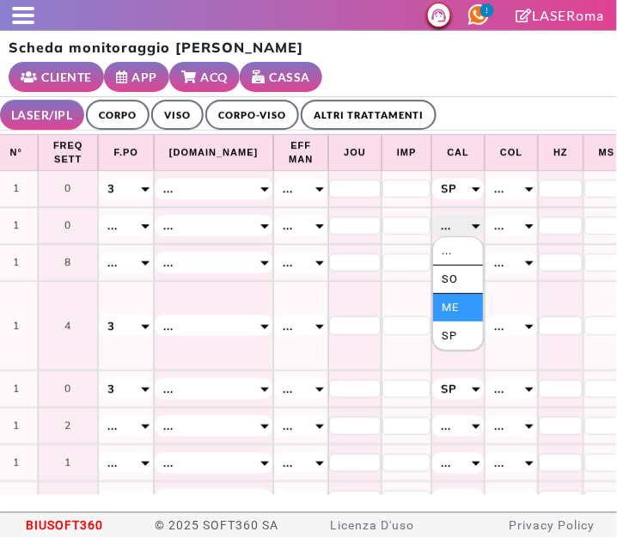
click at [433, 303] on li "Me" at bounding box center [458, 308] width 50 height 28
select select "*"
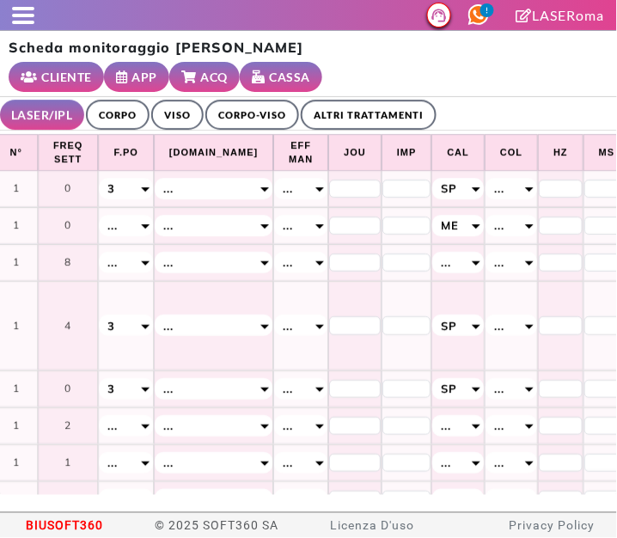
click at [138, 225] on div "..." at bounding box center [125, 225] width 53 height 21
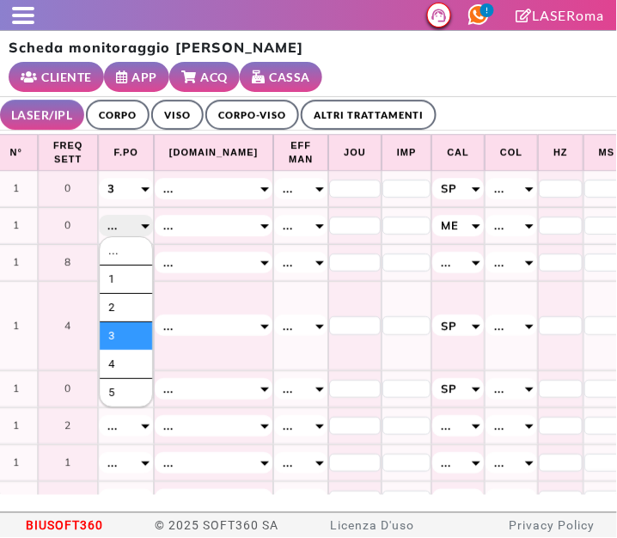
click at [117, 344] on li "3" at bounding box center [126, 336] width 52 height 28
select select "*"
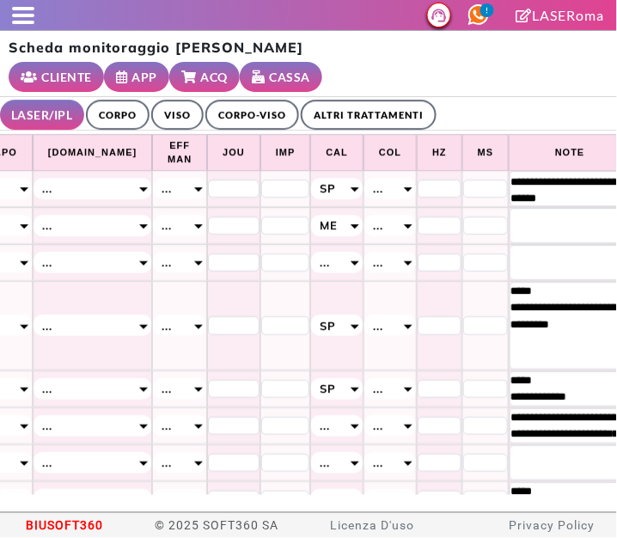
scroll to position [0, 873]
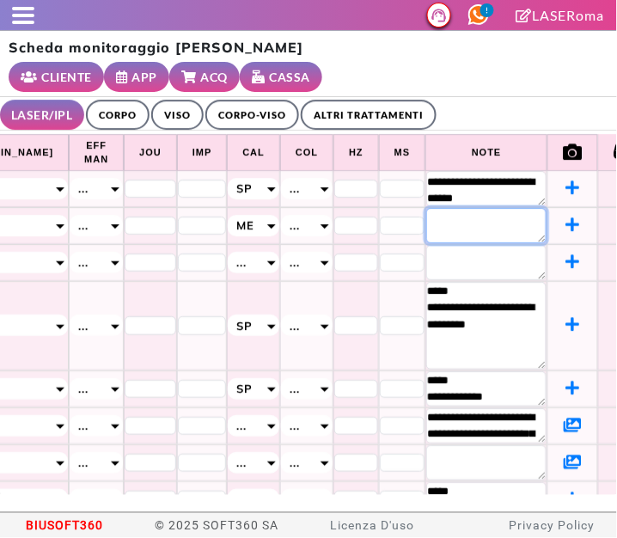
click at [426, 224] on textarea at bounding box center [486, 225] width 120 height 35
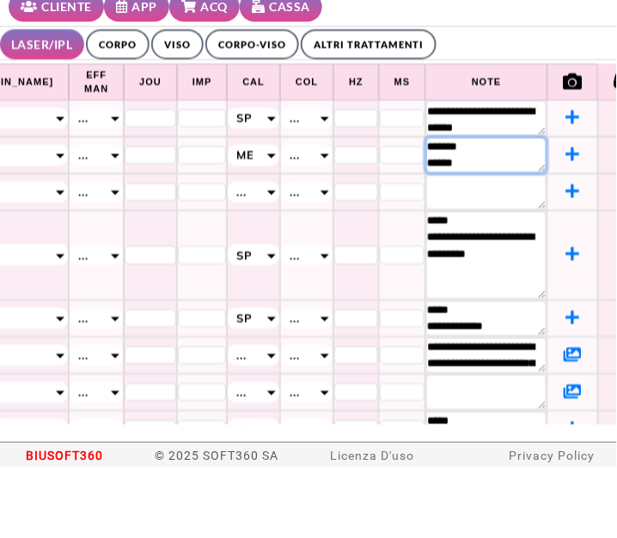
type textarea "******* ******"
click at [497, 101] on ul "LASER/IPL ULTRASUONI CORPO VISO CORPO-VISO ALTRI TRATTAMENTI" at bounding box center [308, 114] width 617 height 34
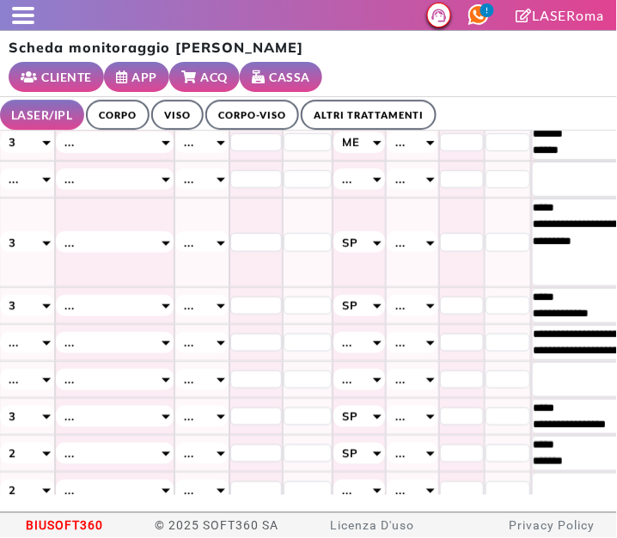
scroll to position [83, 772]
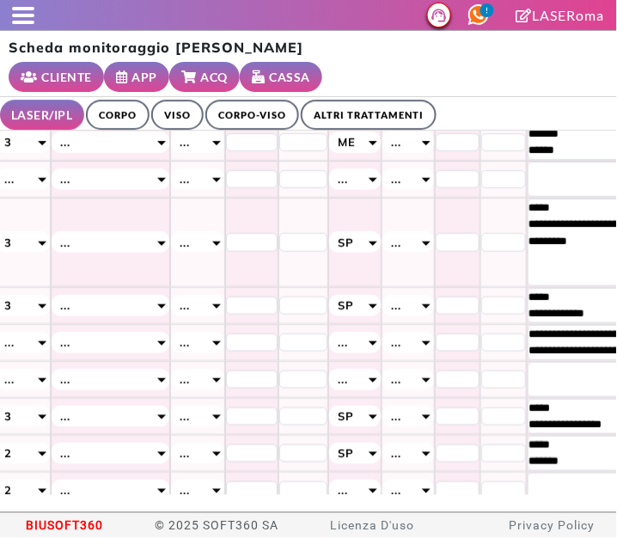
click at [527, 66] on div "Scheda monitoraggio Francesca Baruffa CLIENTE APP ACQ CASSA" at bounding box center [308, 64] width 617 height 66
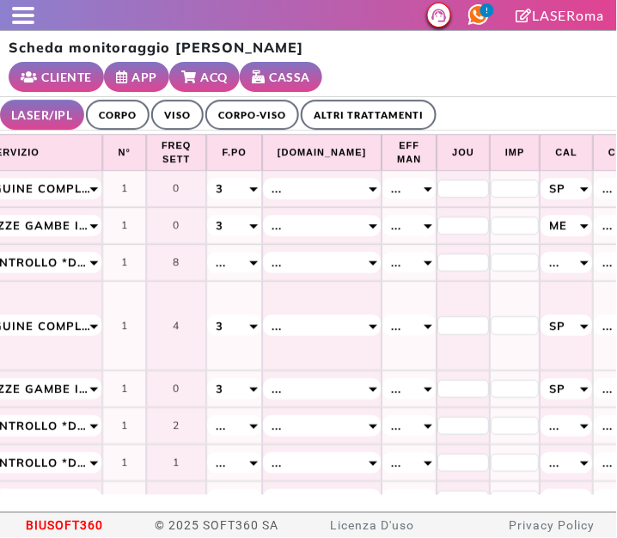
scroll to position [0, 560]
click at [18, 21] on span at bounding box center [23, 22] width 22 height 3
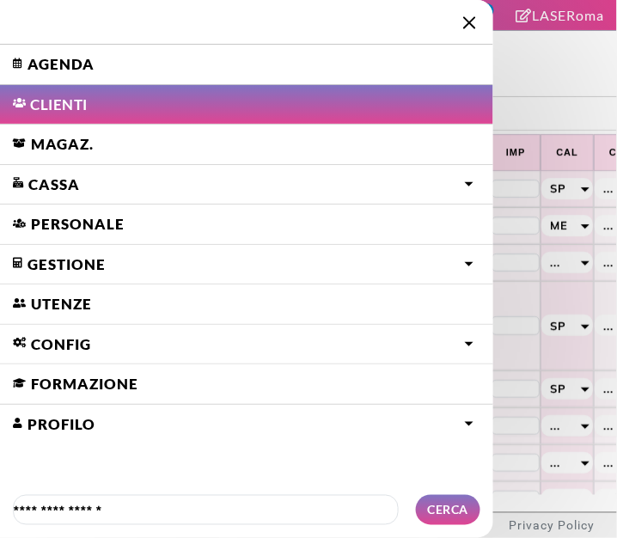
click at [42, 56] on link "Agenda" at bounding box center [246, 65] width 493 height 40
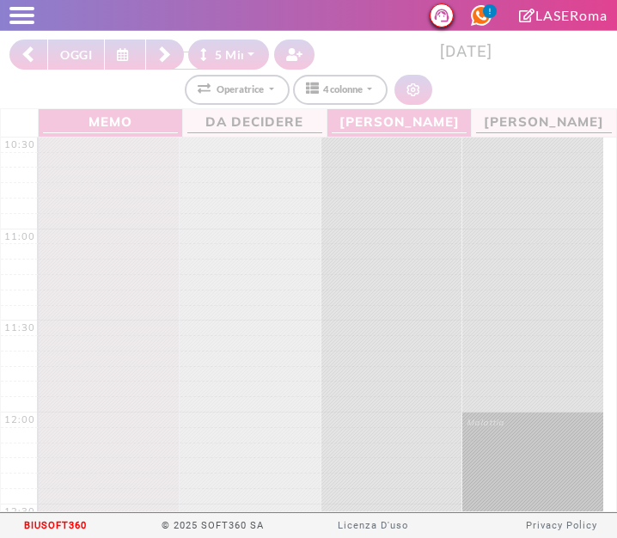
select select "*"
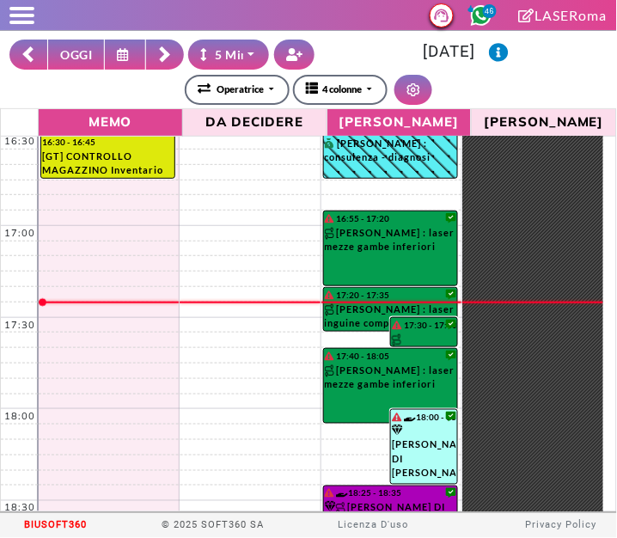
scroll to position [1103, 0]
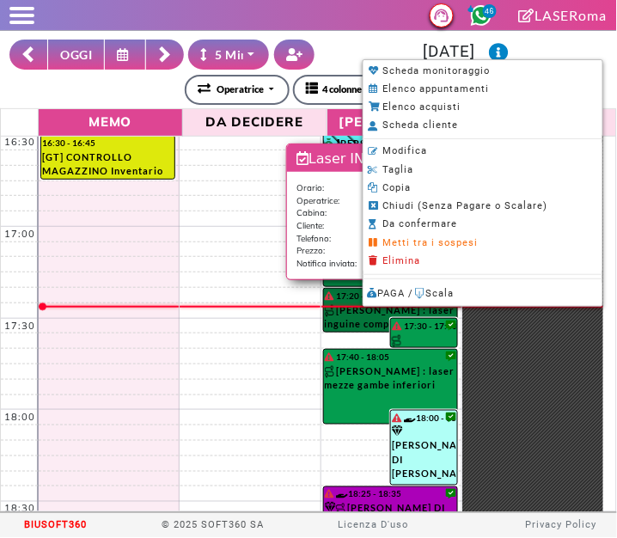
click at [355, 33] on div at bounding box center [308, 269] width 617 height 538
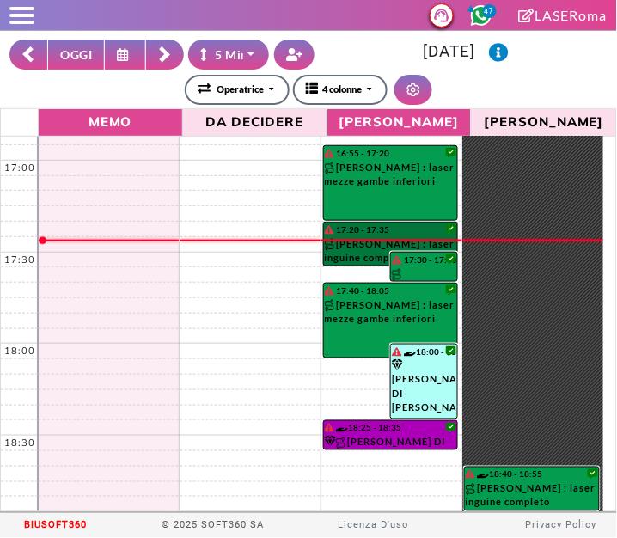
scroll to position [1168, 0]
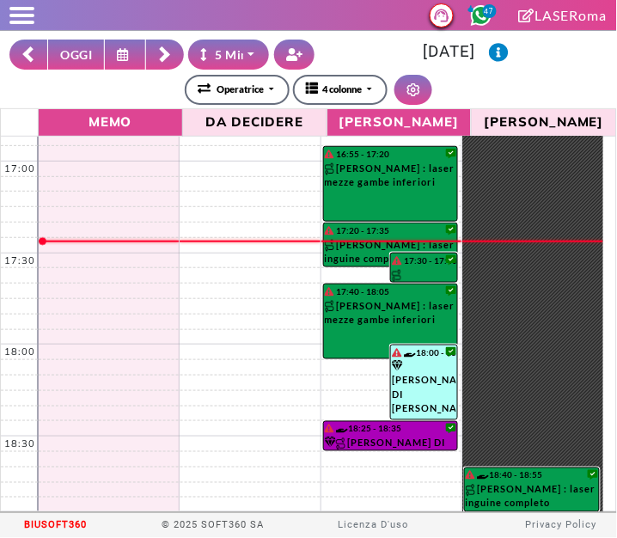
click at [509, 89] on div "**********" at bounding box center [308, 90] width 598 height 30
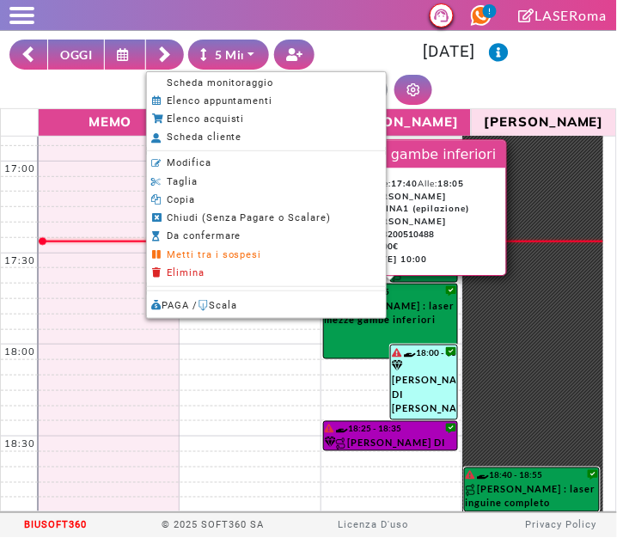
click at [174, 79] on span "Scheda monitoraggio" at bounding box center [220, 82] width 107 height 11
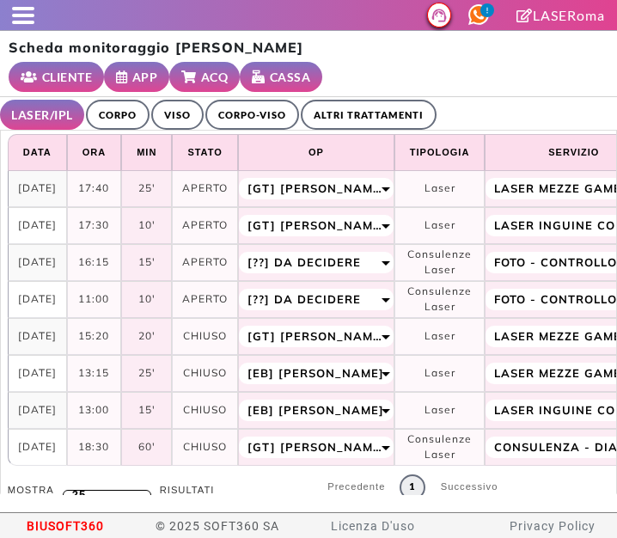
select select "**"
click at [364, 104] on link "ALTRI TRATTAMENTI" at bounding box center [369, 115] width 136 height 30
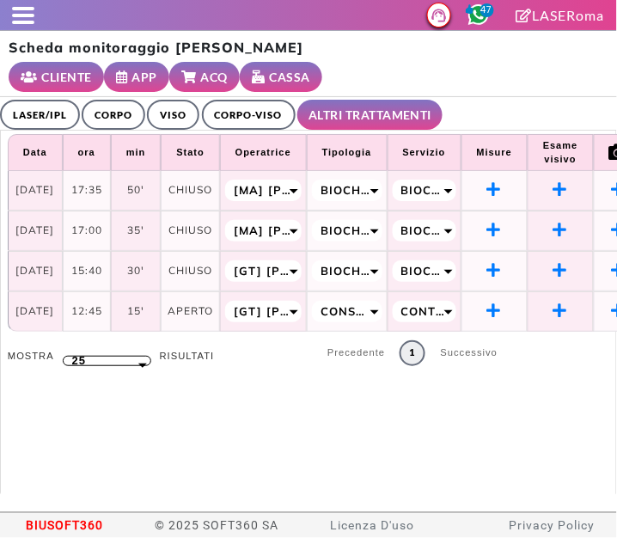
click at [34, 111] on link "LASER/IPL" at bounding box center [40, 115] width 80 height 30
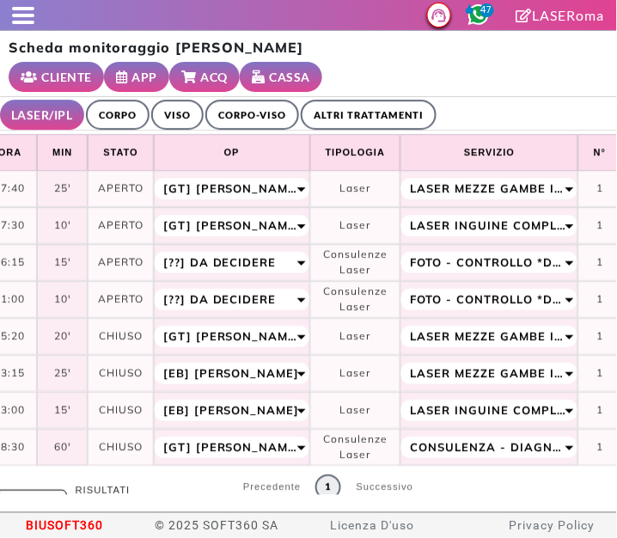
scroll to position [0, 873]
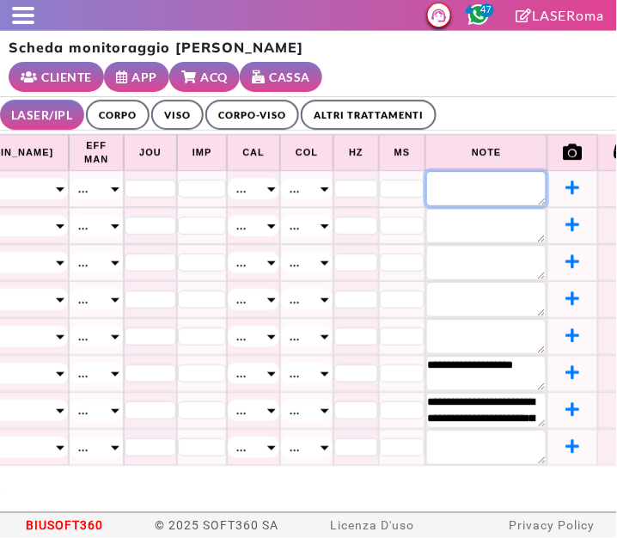
click at [452, 181] on textarea at bounding box center [486, 188] width 120 height 35
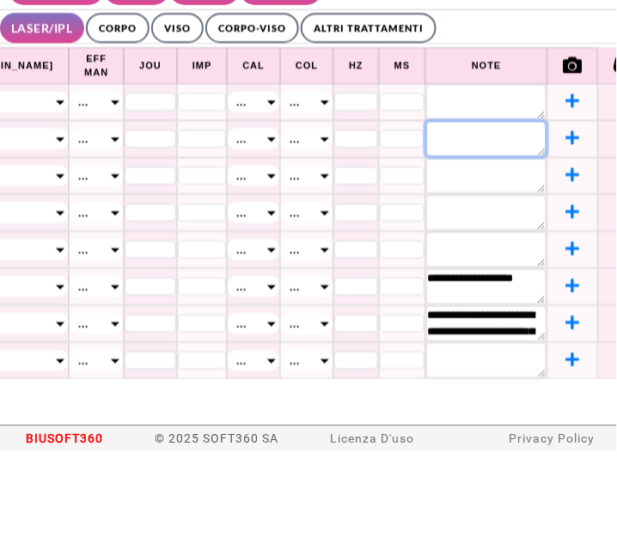
click at [432, 224] on textarea at bounding box center [486, 225] width 120 height 35
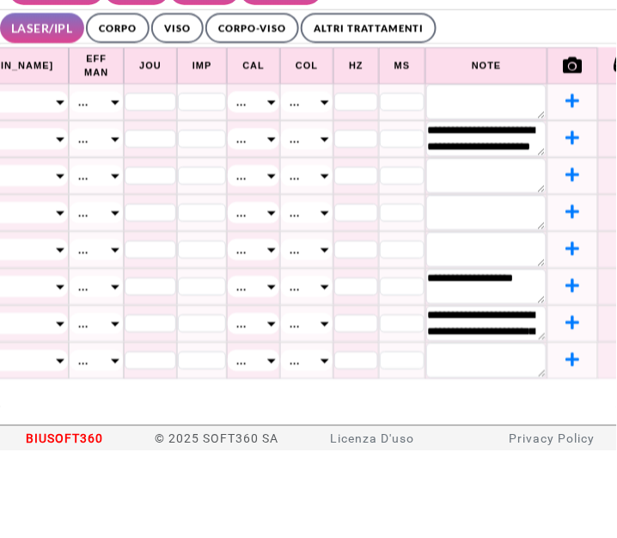
click at [542, 110] on ul "LASER/IPL ULTRASUONI CORPO VISO CORPO-VISO ALTRI TRATTAMENTI" at bounding box center [308, 114] width 617 height 34
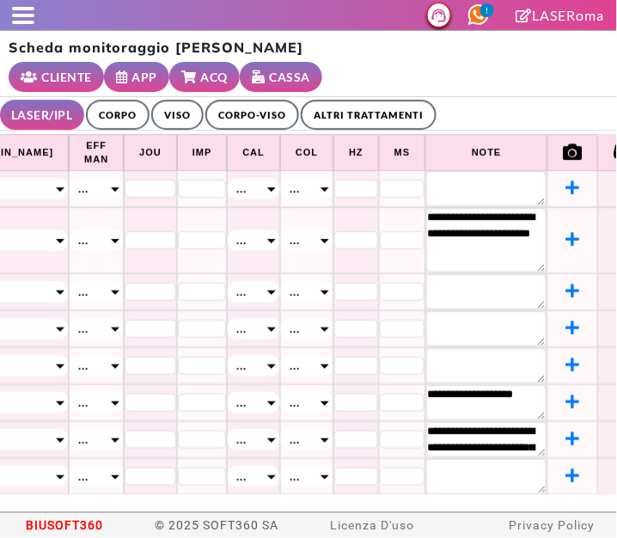
scroll to position [0, 0]
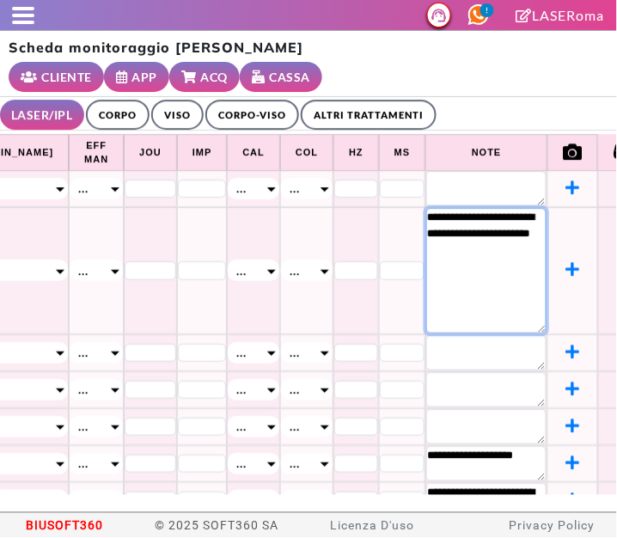
click at [439, 254] on textarea "**********" at bounding box center [486, 271] width 120 height 126
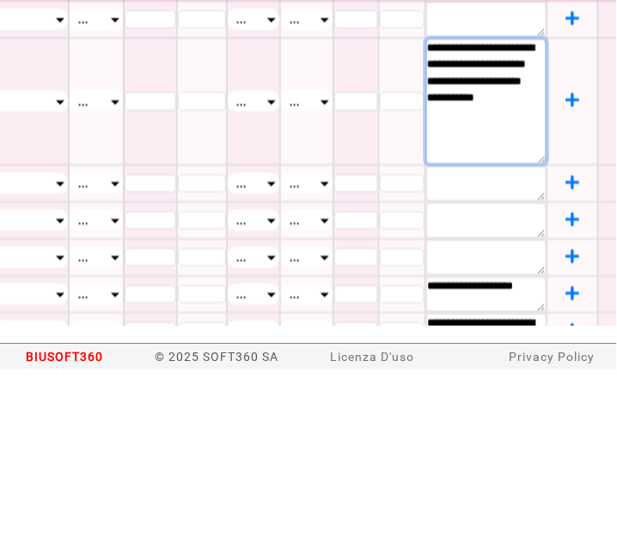
type textarea "**********"
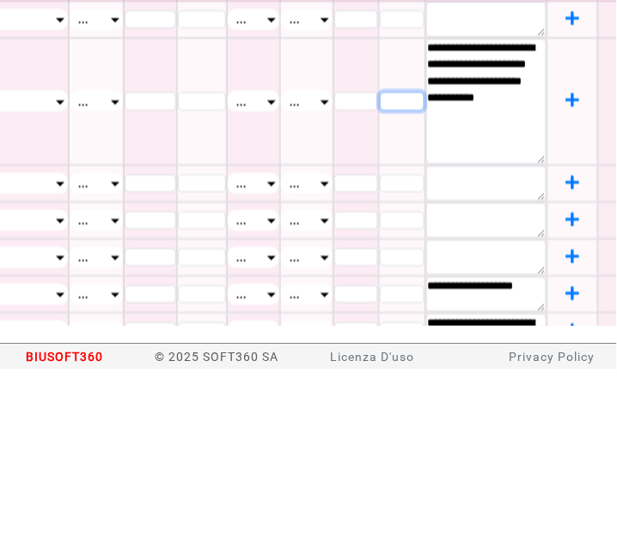
click at [380, 271] on input "*" at bounding box center [403, 270] width 46 height 19
type input "**"
click at [334, 269] on input "*" at bounding box center [356, 270] width 44 height 19
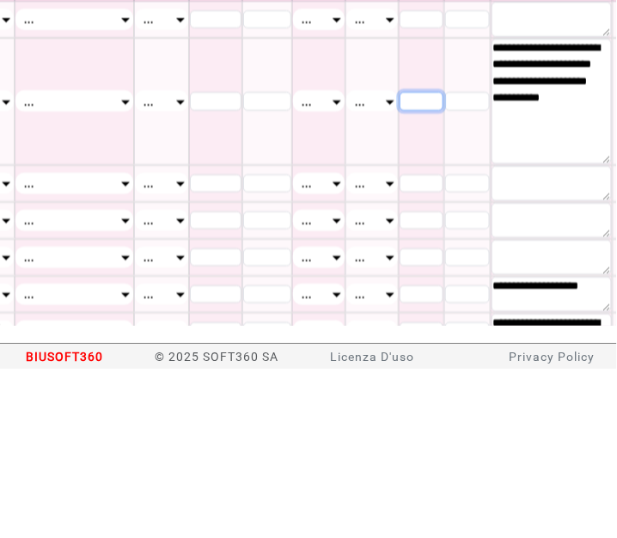
scroll to position [0, 779]
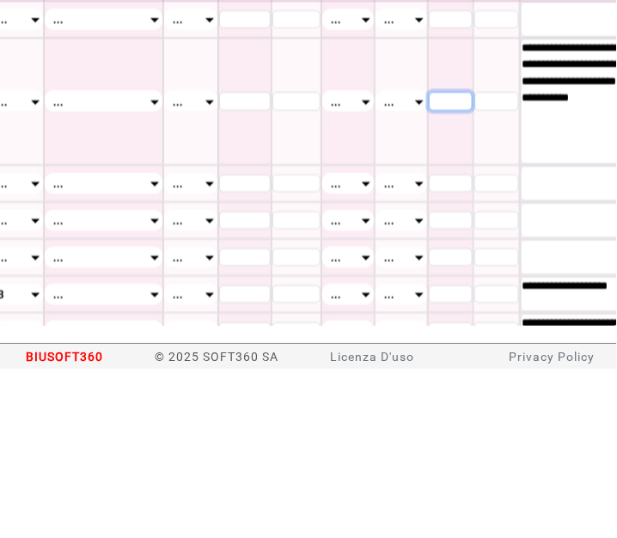
type input "*"
click at [219, 264] on input "*" at bounding box center [245, 270] width 52 height 19
type input "**"
click at [322, 274] on div "..." at bounding box center [348, 270] width 52 height 21
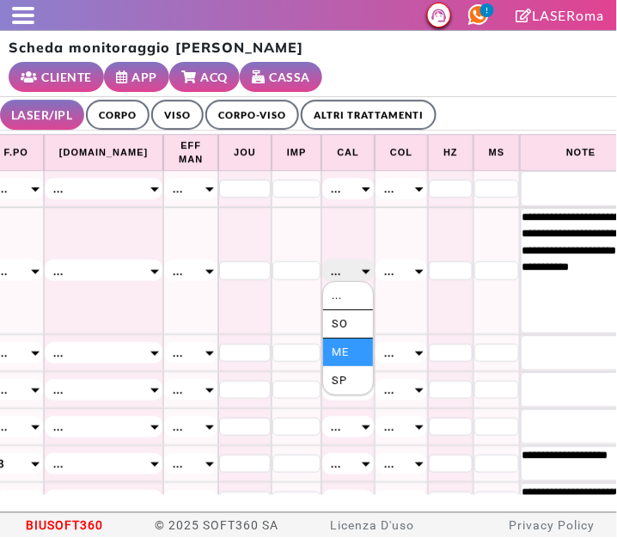
click at [323, 364] on li "Me" at bounding box center [348, 353] width 50 height 28
select select "*"
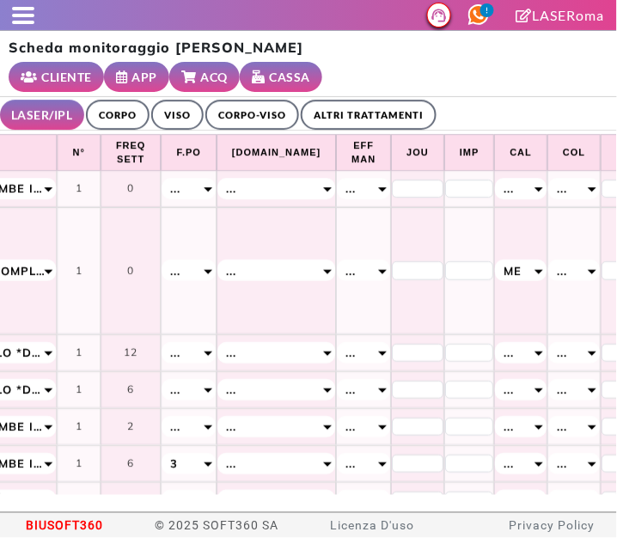
scroll to position [0, 604]
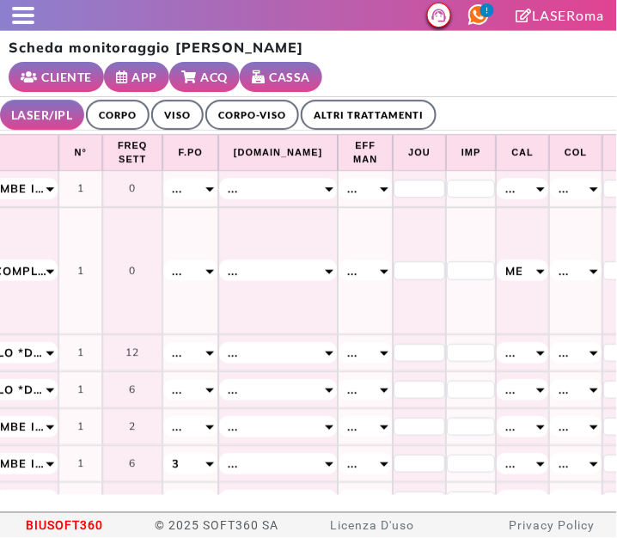
click at [187, 267] on div "..." at bounding box center [189, 270] width 53 height 21
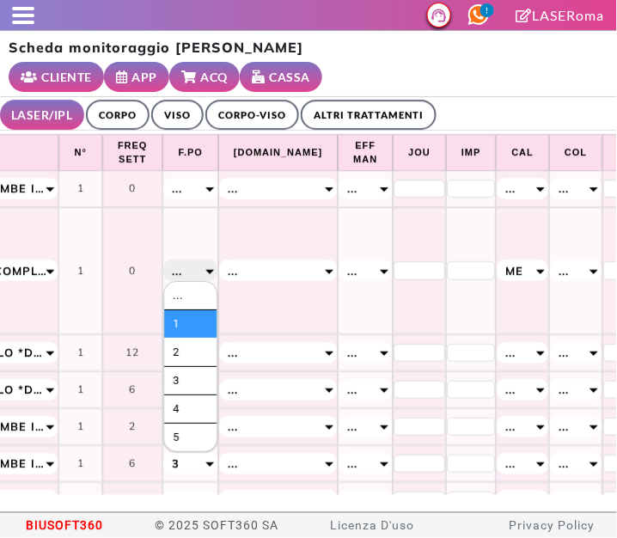
click at [185, 338] on li "1" at bounding box center [190, 324] width 52 height 28
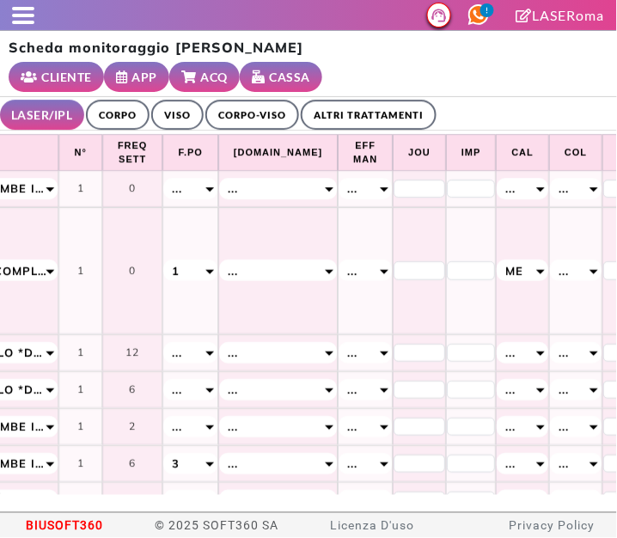
click at [208, 262] on div "1" at bounding box center [189, 270] width 53 height 21
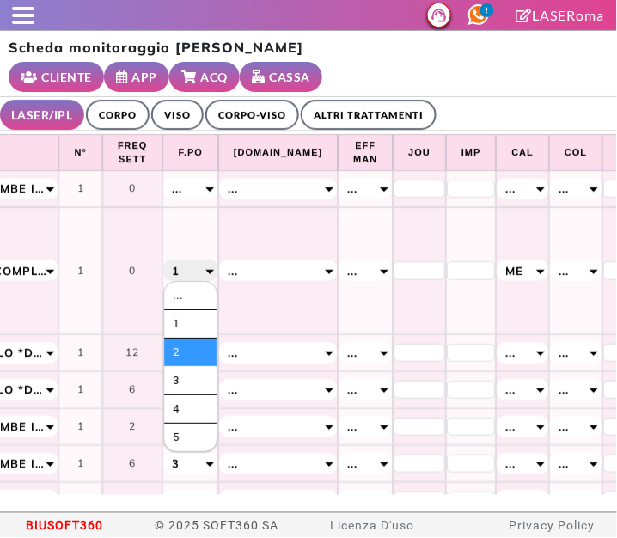
click at [185, 352] on li "2" at bounding box center [190, 353] width 52 height 28
select select "*"
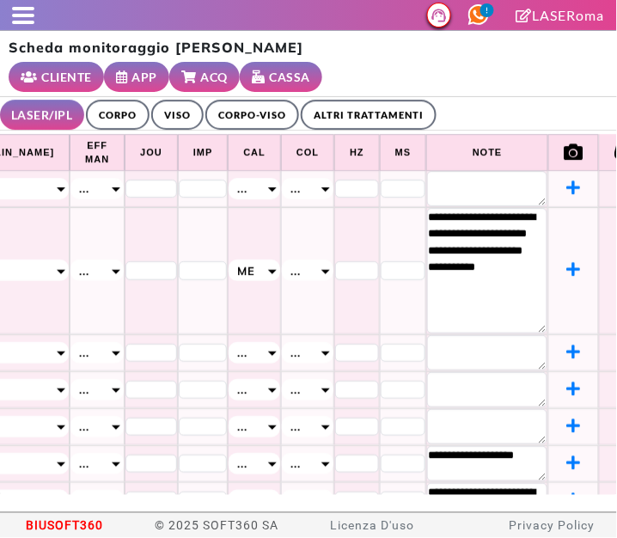
scroll to position [0, 873]
click at [526, 82] on div "Scheda monitoraggio Simona Mascellino CLIENTE APP ACQ CASSA" at bounding box center [308, 64] width 617 height 66
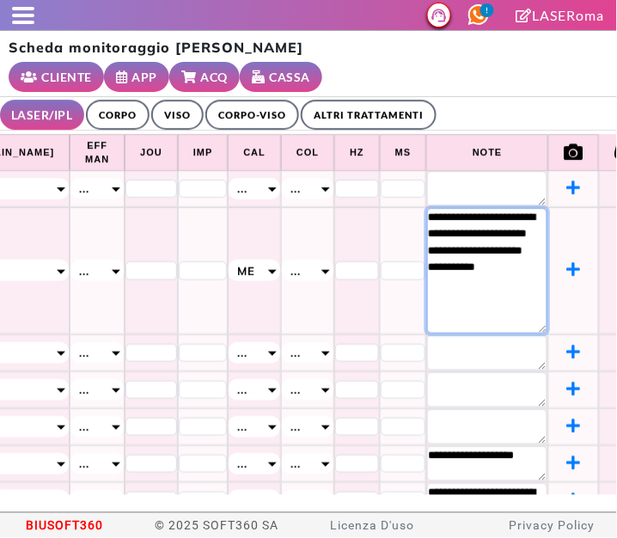
click at [440, 303] on textarea "**********" at bounding box center [487, 271] width 120 height 126
click at [427, 311] on textarea "**********" at bounding box center [487, 271] width 120 height 126
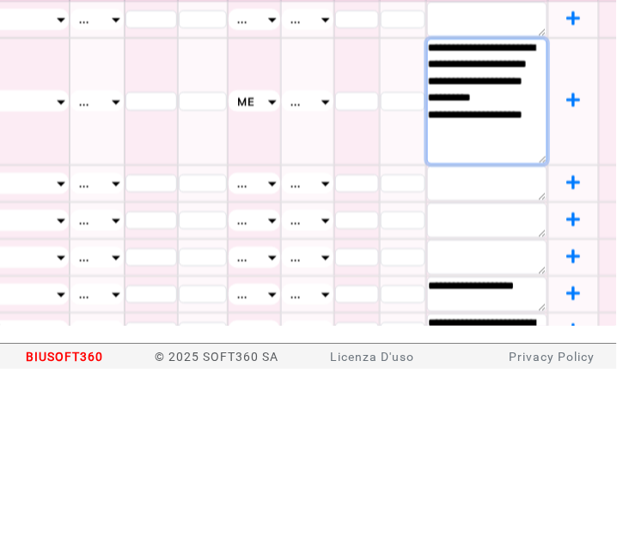
click at [427, 308] on textarea "**********" at bounding box center [487, 271] width 120 height 126
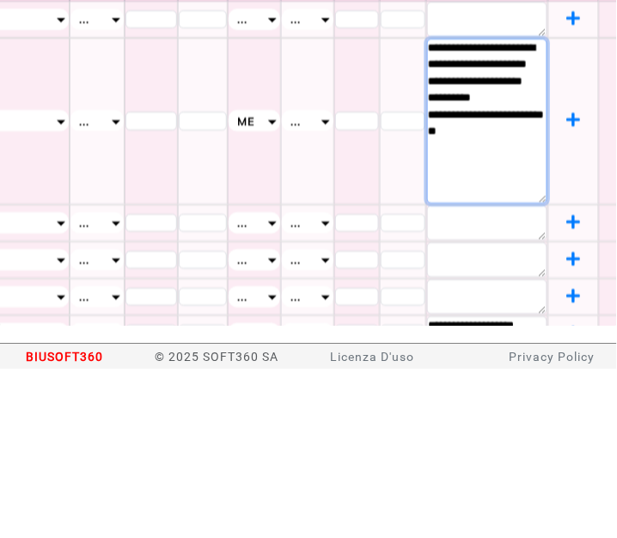
click at [436, 339] on textarea "**********" at bounding box center [487, 290] width 120 height 165
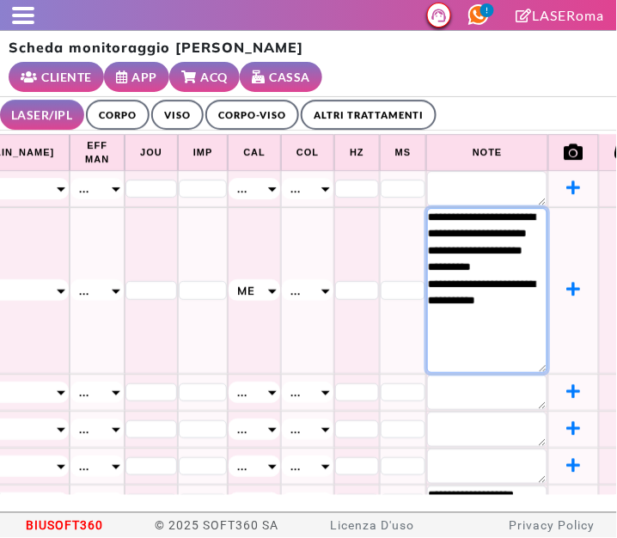
type textarea "**********"
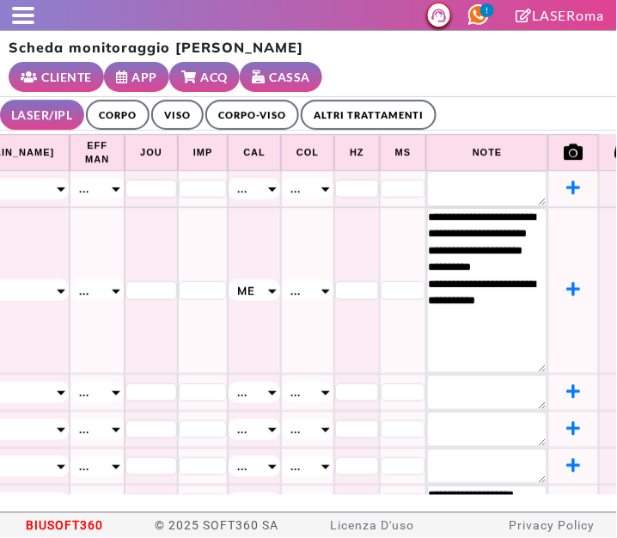
click at [518, 82] on div "Scheda monitoraggio Simona Mascellino CLIENTE APP ACQ CASSA" at bounding box center [308, 64] width 617 height 66
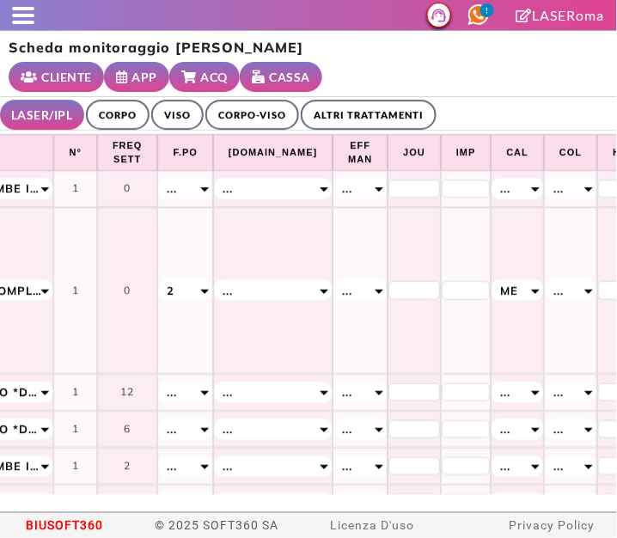
scroll to position [0, 670]
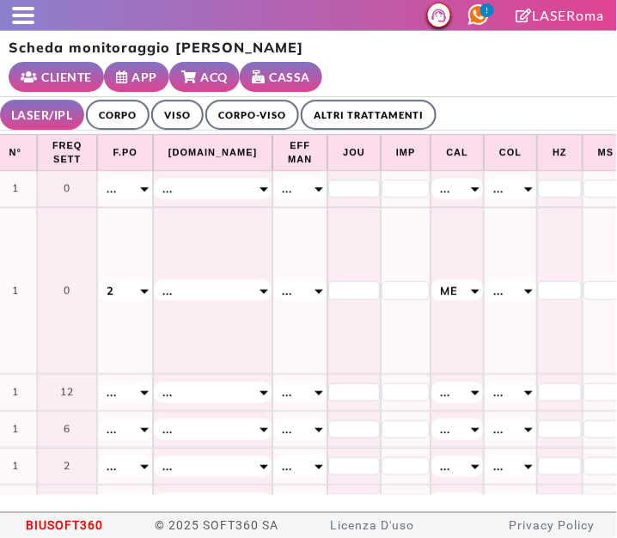
click at [140, 183] on div "..." at bounding box center [124, 188] width 53 height 21
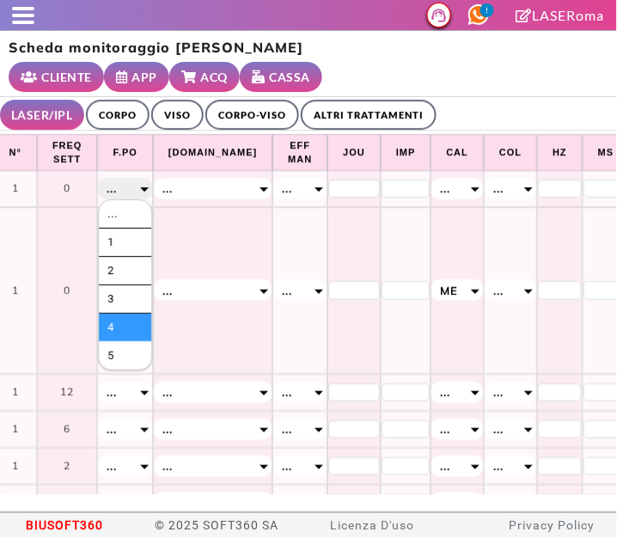
click at [118, 326] on li "4" at bounding box center [125, 328] width 52 height 28
select select "*"
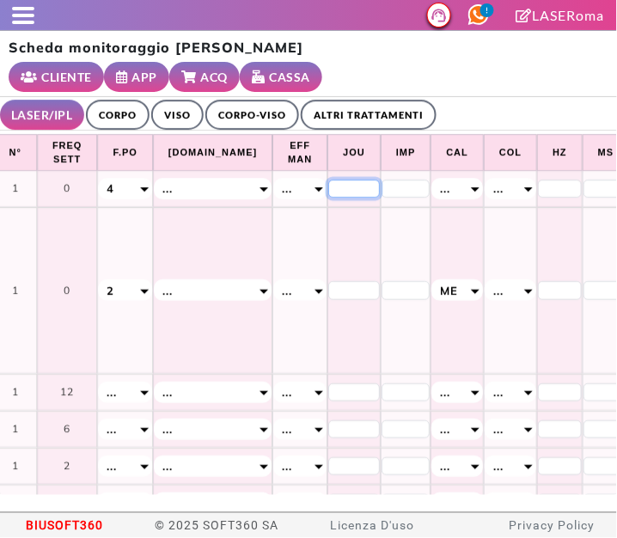
click at [328, 183] on input "*" at bounding box center [354, 189] width 52 height 19
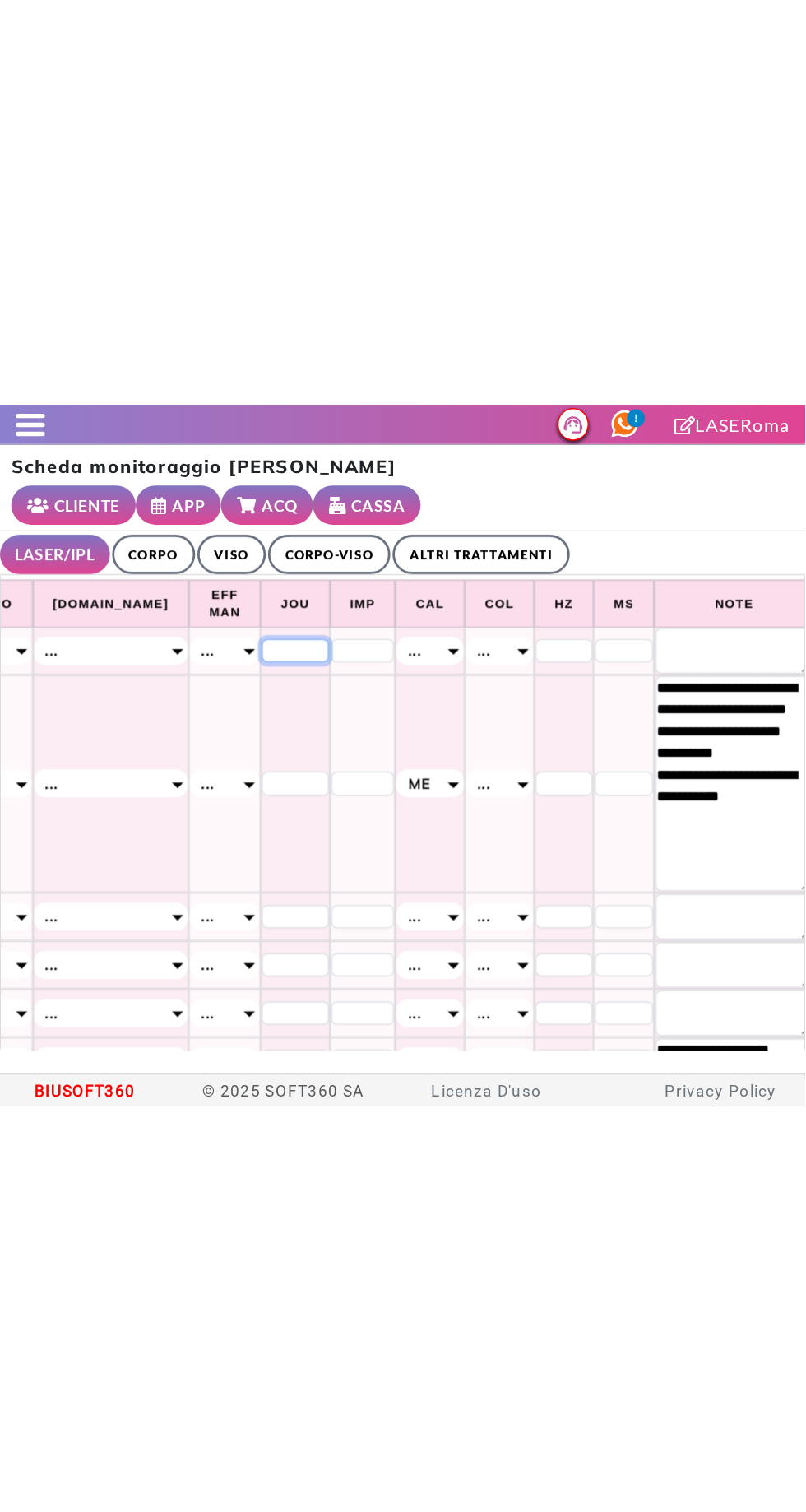
scroll to position [0, 764]
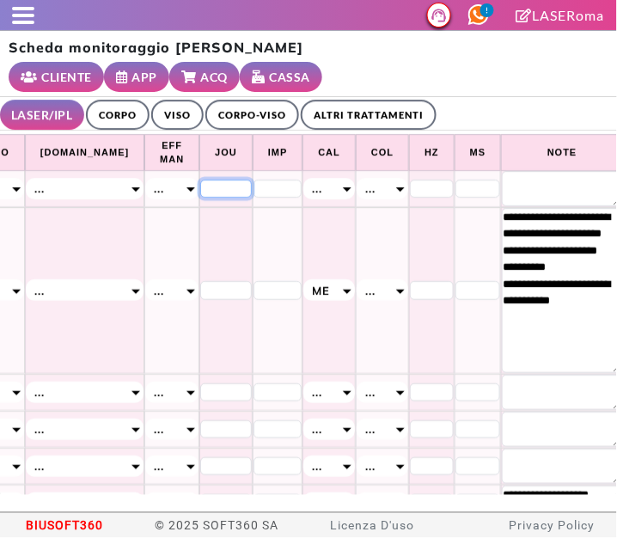
type input "**"
click at [303, 180] on div "..." at bounding box center [329, 188] width 52 height 21
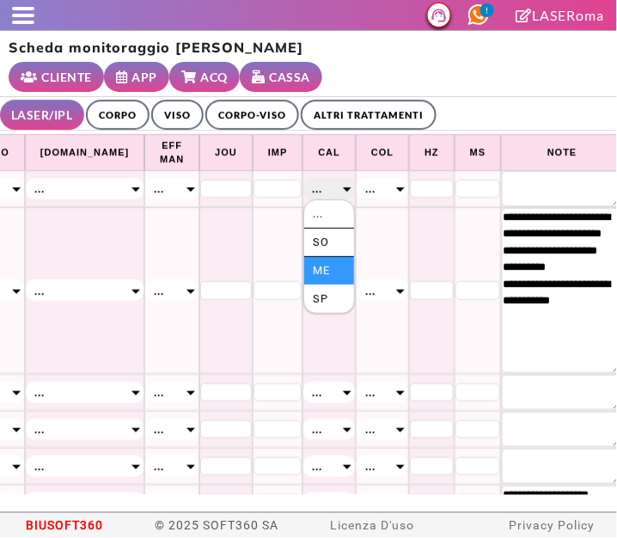
click at [304, 269] on li "Me" at bounding box center [329, 271] width 50 height 28
select select "*"
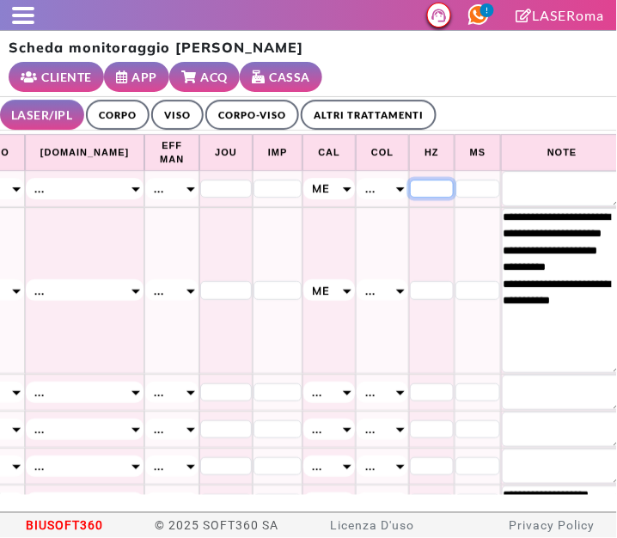
click at [410, 181] on input "*" at bounding box center [432, 189] width 44 height 19
type input "*"
click at [456, 186] on input "*" at bounding box center [479, 189] width 46 height 19
type input "**"
click at [502, 187] on textarea at bounding box center [562, 188] width 120 height 35
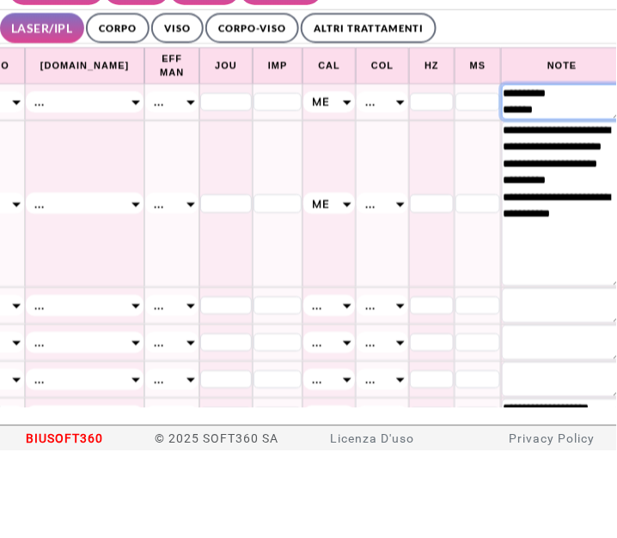
type textarea "**********"
click at [530, 107] on ul "LASER/IPL ULTRASUONI CORPO VISO CORPO-VISO ALTRI TRATTAMENTI" at bounding box center [308, 114] width 617 height 34
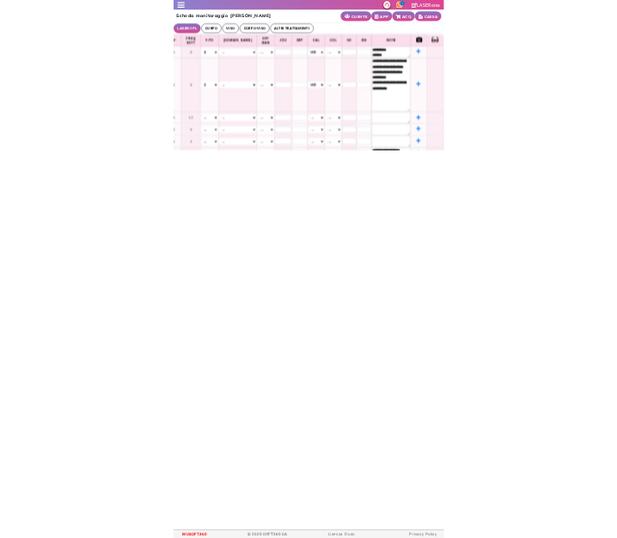
scroll to position [0, 648]
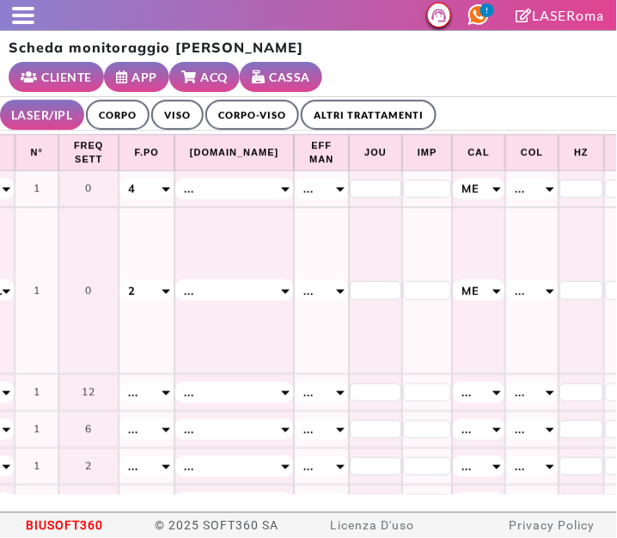
click at [28, 8] on span at bounding box center [23, 8] width 22 height 3
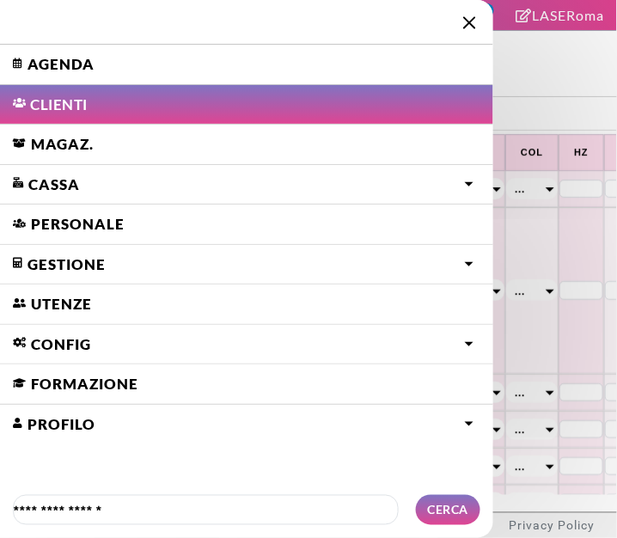
click at [34, 69] on link "Agenda" at bounding box center [246, 65] width 493 height 40
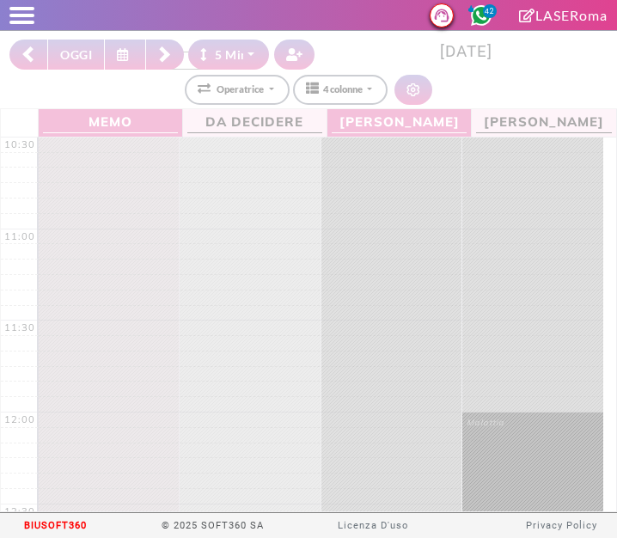
select select "*"
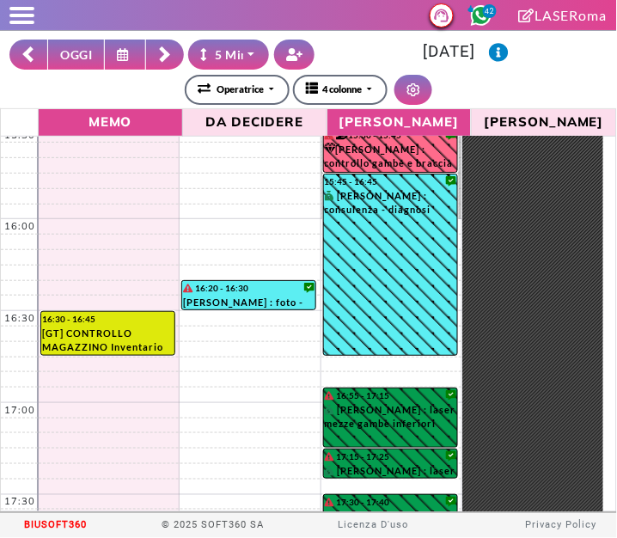
scroll to position [890, 0]
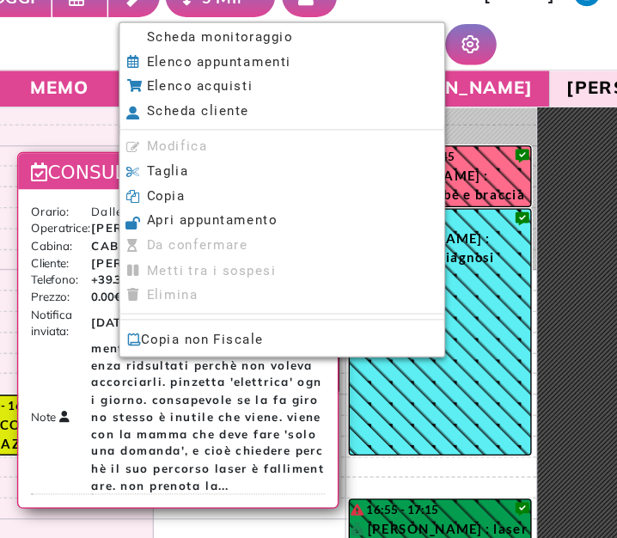
click at [185, 85] on span "Scheda monitoraggio" at bounding box center [228, 84] width 107 height 11
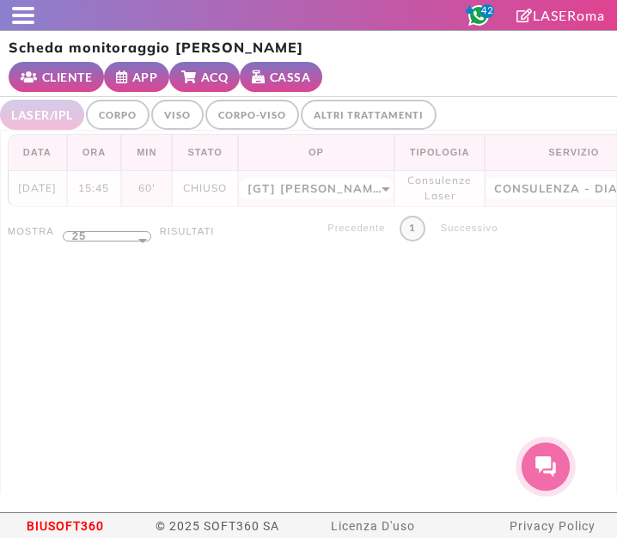
select select "**"
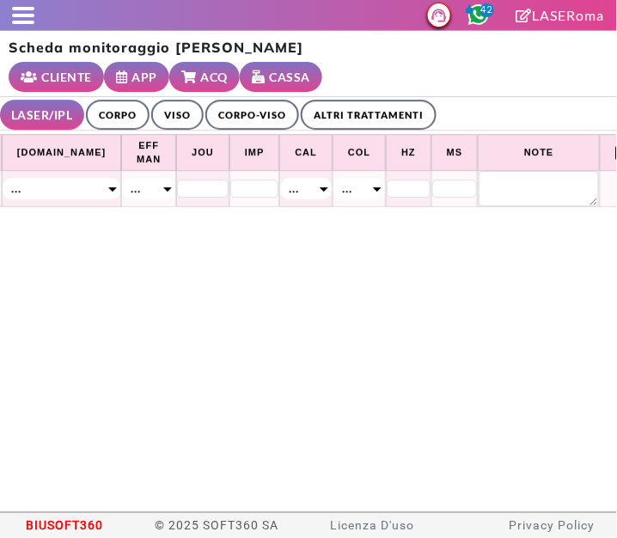
scroll to position [0, 860]
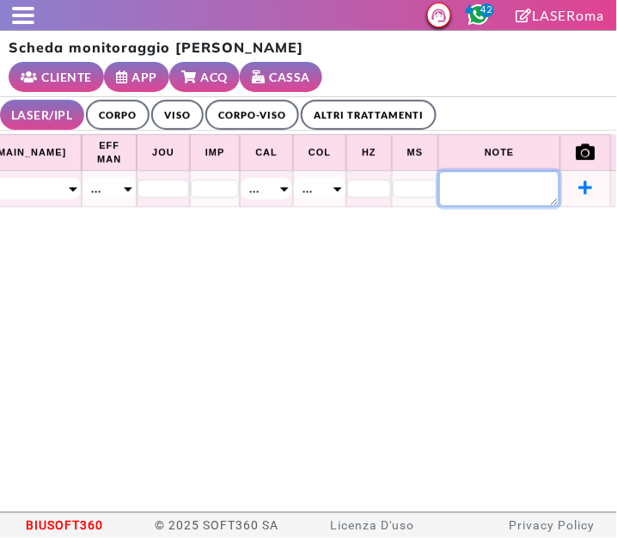
click at [454, 185] on textarea at bounding box center [499, 188] width 120 height 35
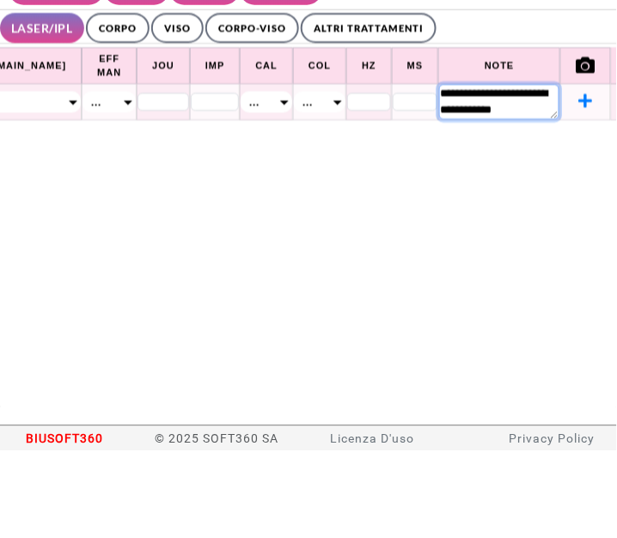
click at [462, 193] on textarea "**********" at bounding box center [499, 188] width 120 height 35
click at [453, 191] on textarea "**********" at bounding box center [499, 188] width 120 height 35
type textarea "**********"
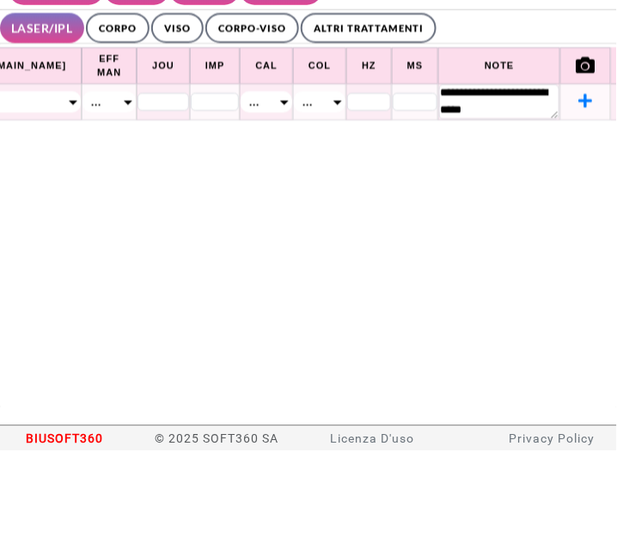
click at [84, 246] on div "**********" at bounding box center [308, 330] width 617 height 398
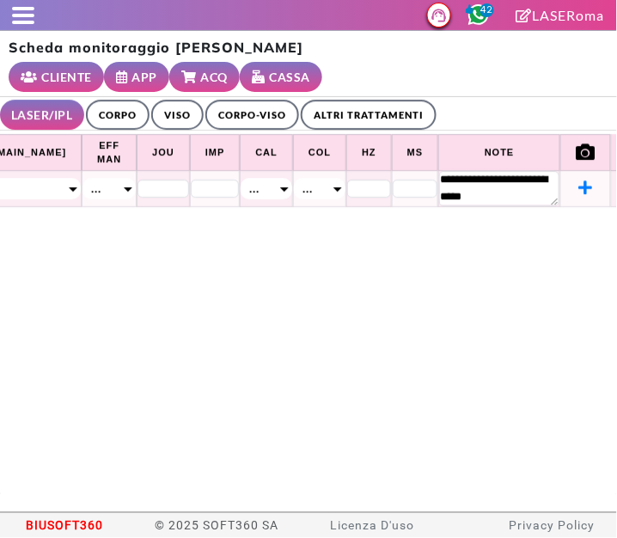
click at [20, 21] on span at bounding box center [23, 22] width 22 height 3
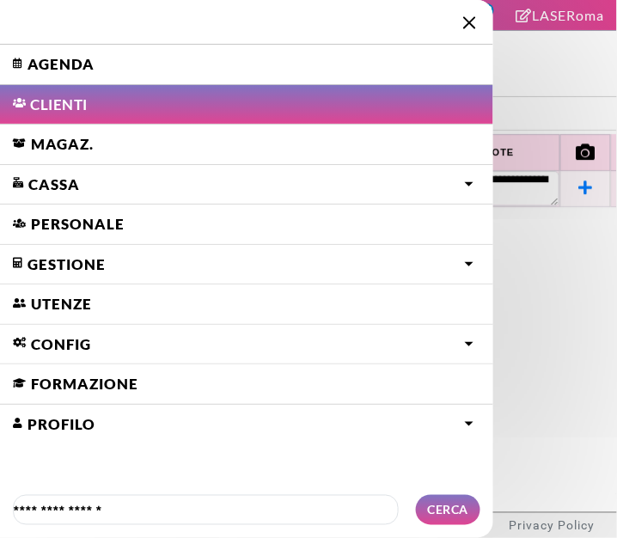
click at [31, 74] on link "Agenda" at bounding box center [246, 65] width 493 height 40
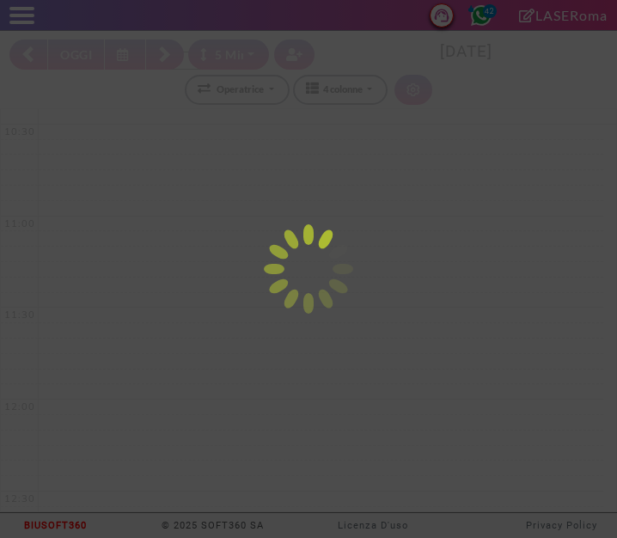
select select "*"
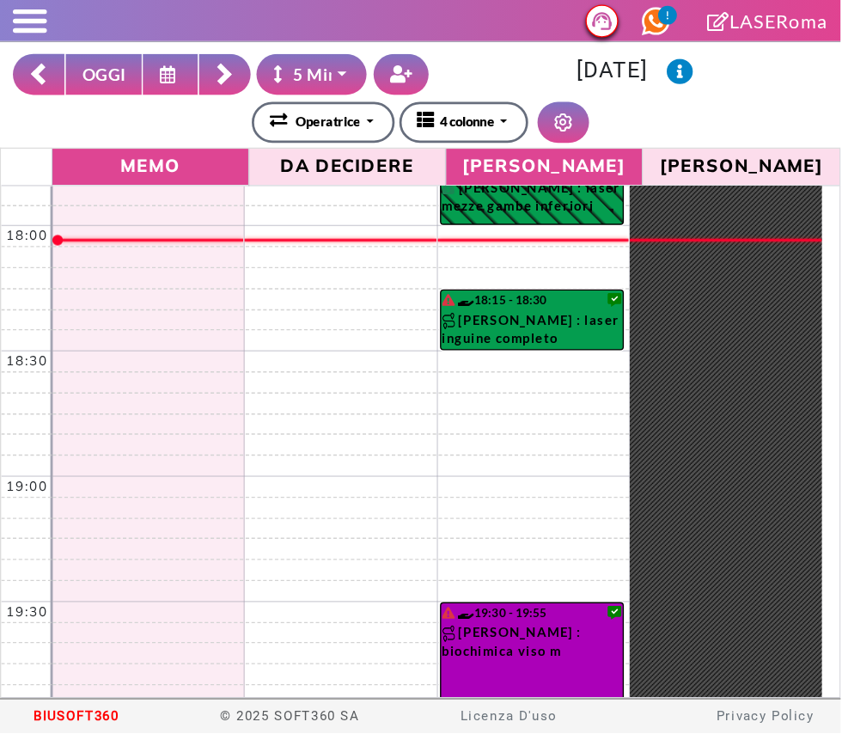
scroll to position [1349, 0]
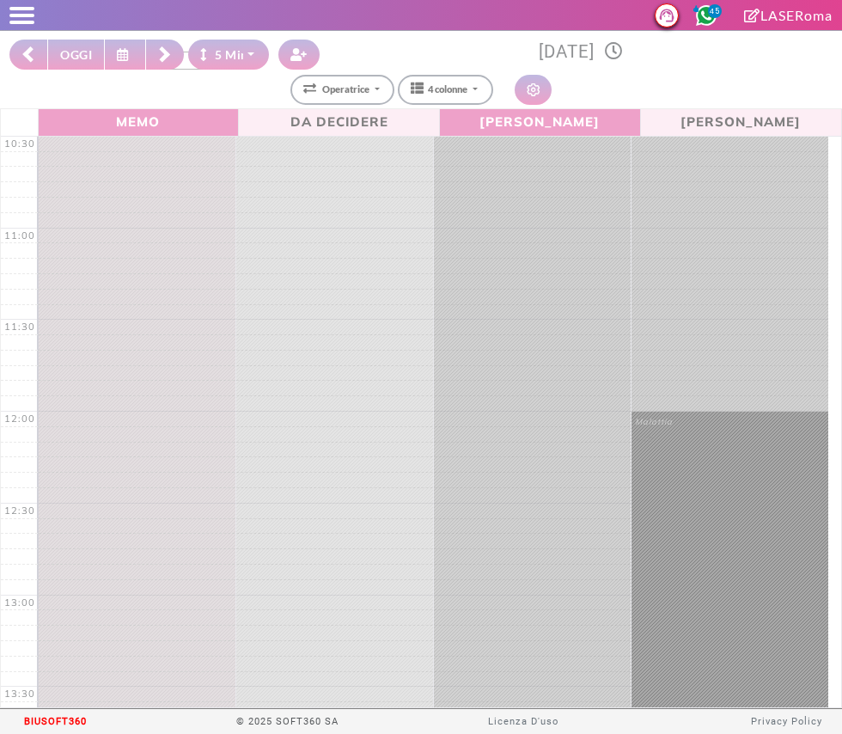
select select "*"
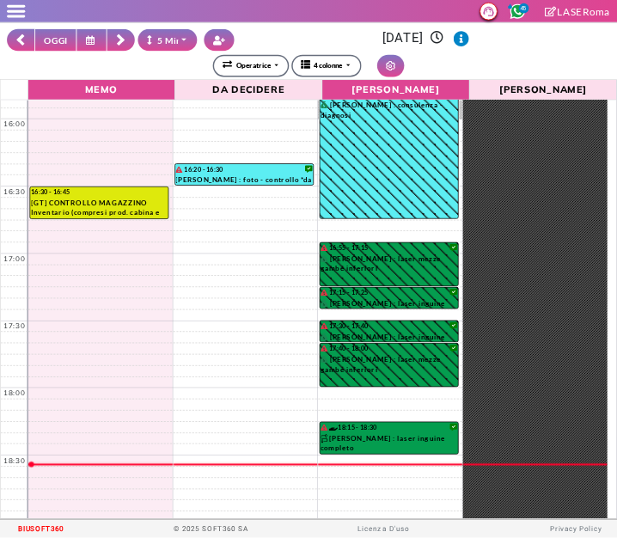
scroll to position [1172, 0]
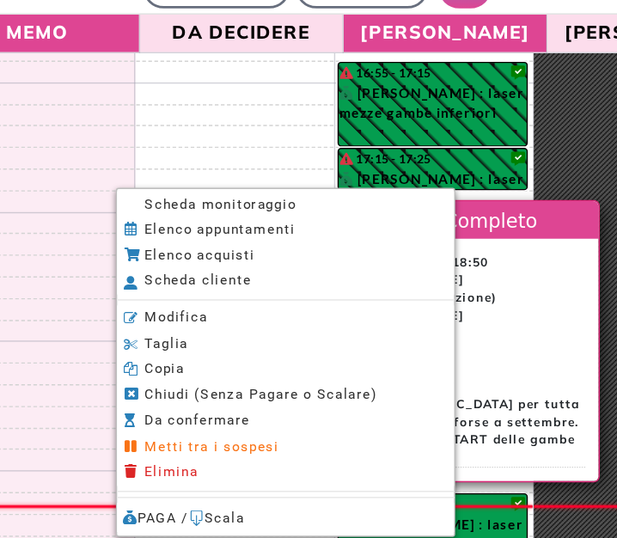
click at [193, 249] on li "Scheda monitoraggio" at bounding box center [286, 244] width 239 height 18
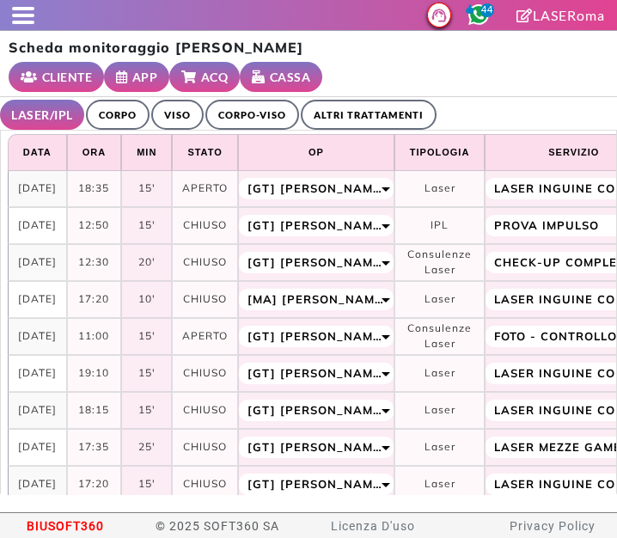
select select "**"
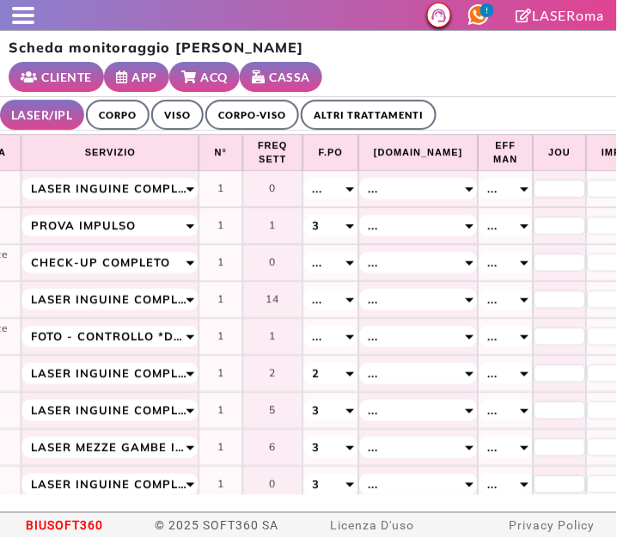
scroll to position [0, 466]
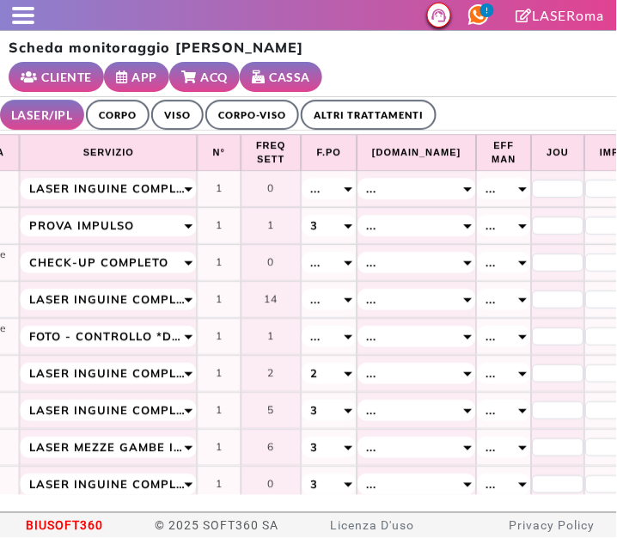
click at [324, 183] on div "..." at bounding box center [328, 188] width 53 height 21
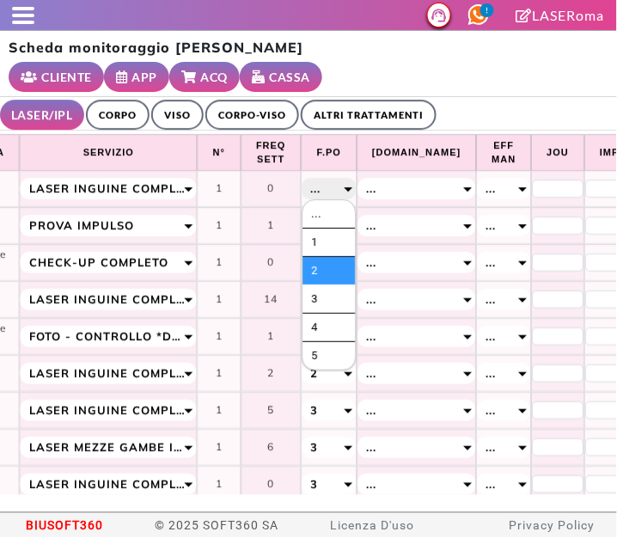
click at [337, 263] on li "2" at bounding box center [329, 271] width 52 height 28
select select "*"
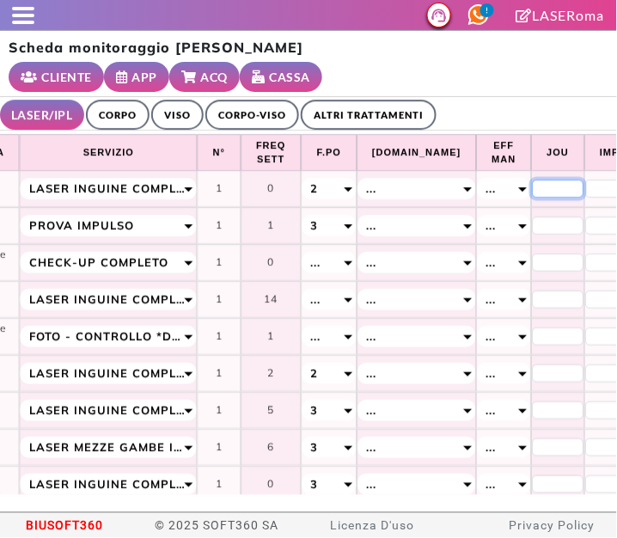
click at [532, 188] on input "*" at bounding box center [558, 189] width 52 height 19
type input "**"
click at [518, 108] on ul "LASER/IPL ULTRASUONI CORPO VISO CORPO-VISO ALTRI TRATTAMENTI" at bounding box center [308, 114] width 617 height 34
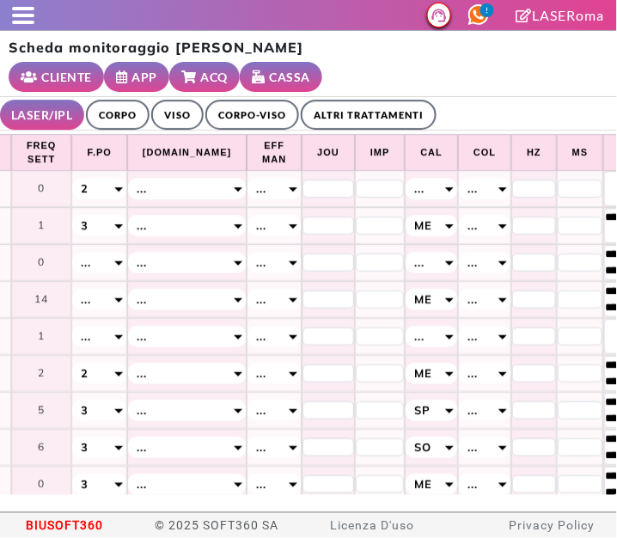
scroll to position [0, 697]
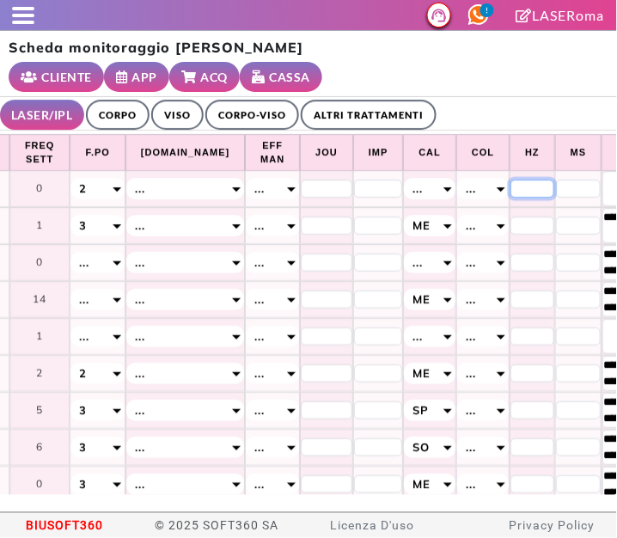
click at [511, 187] on input "*" at bounding box center [533, 189] width 44 height 19
type input "*"
click at [556, 189] on input "*" at bounding box center [579, 189] width 46 height 19
type input "**"
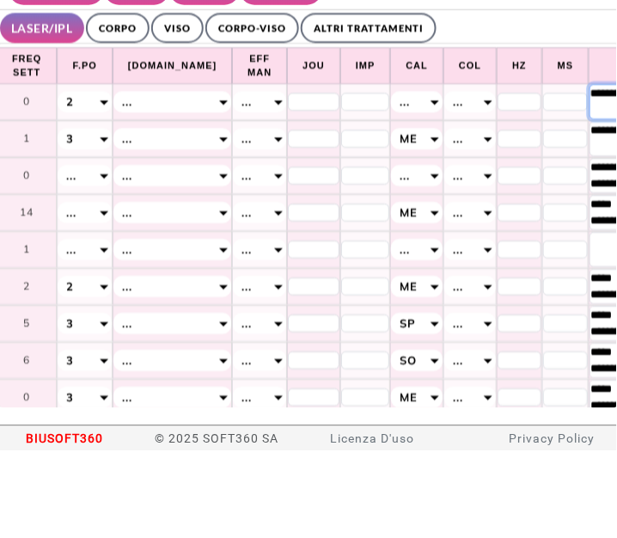
scroll to position [0, 713]
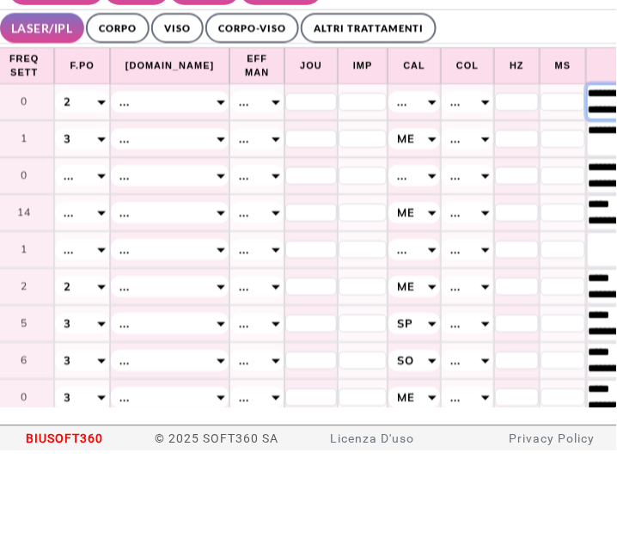
type textarea "**********"
click at [442, 183] on div "**********" at bounding box center [468, 188] width 52 height 21
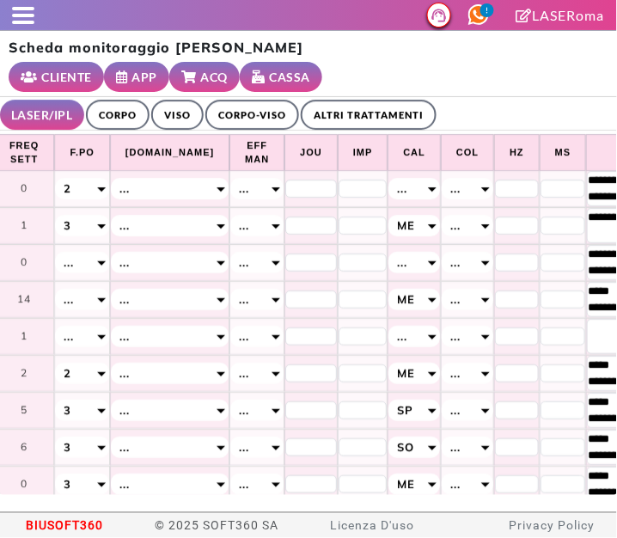
click at [389, 184] on div "..." at bounding box center [415, 188] width 52 height 21
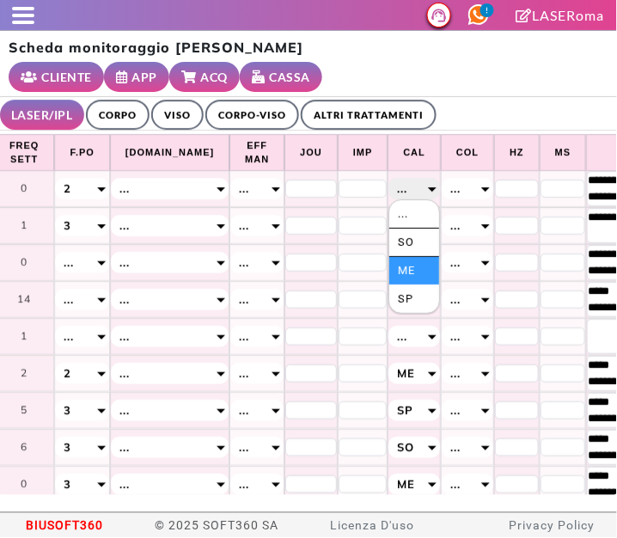
click at [389, 266] on li "Me" at bounding box center [414, 271] width 50 height 28
select select "*"
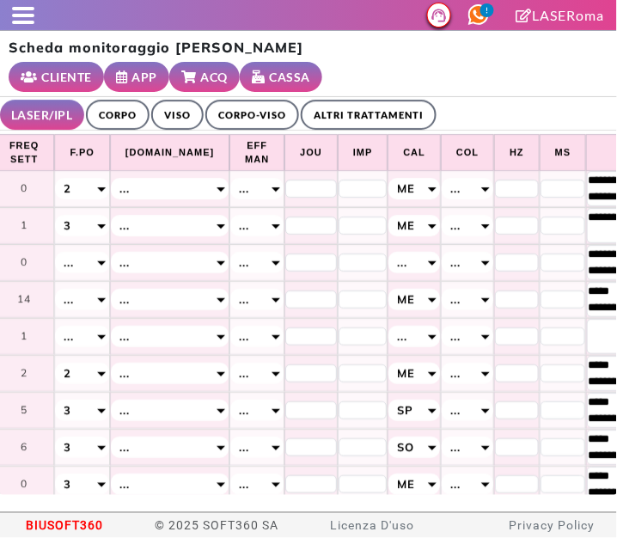
click at [523, 98] on ul "LASER/IPL ULTRASUONI CORPO VISO CORPO-VISO ALTRI TRATTAMENTI" at bounding box center [308, 114] width 617 height 34
